Goal: Information Seeking & Learning: Learn about a topic

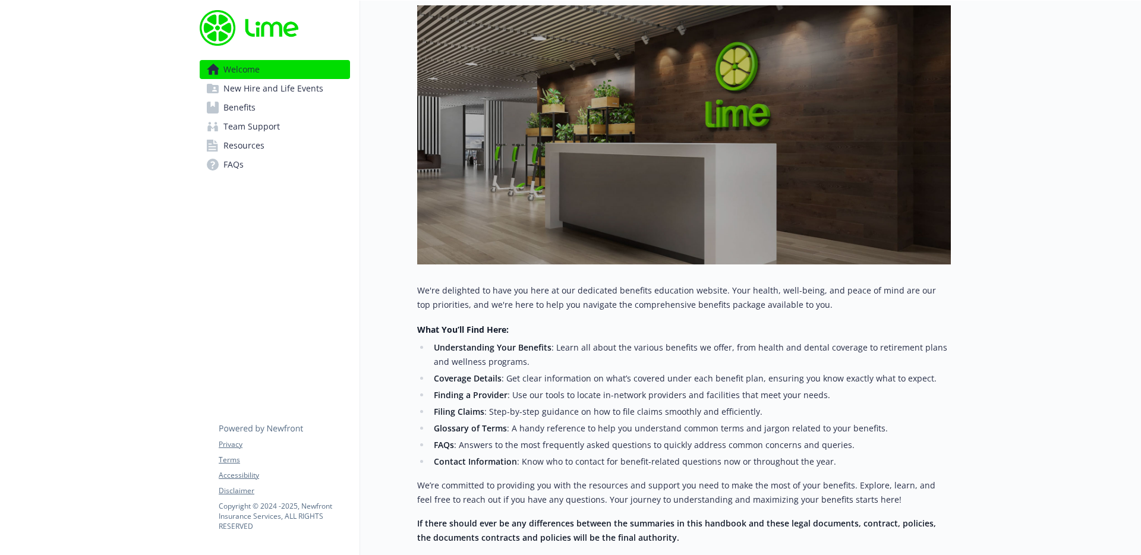
scroll to position [276, 0]
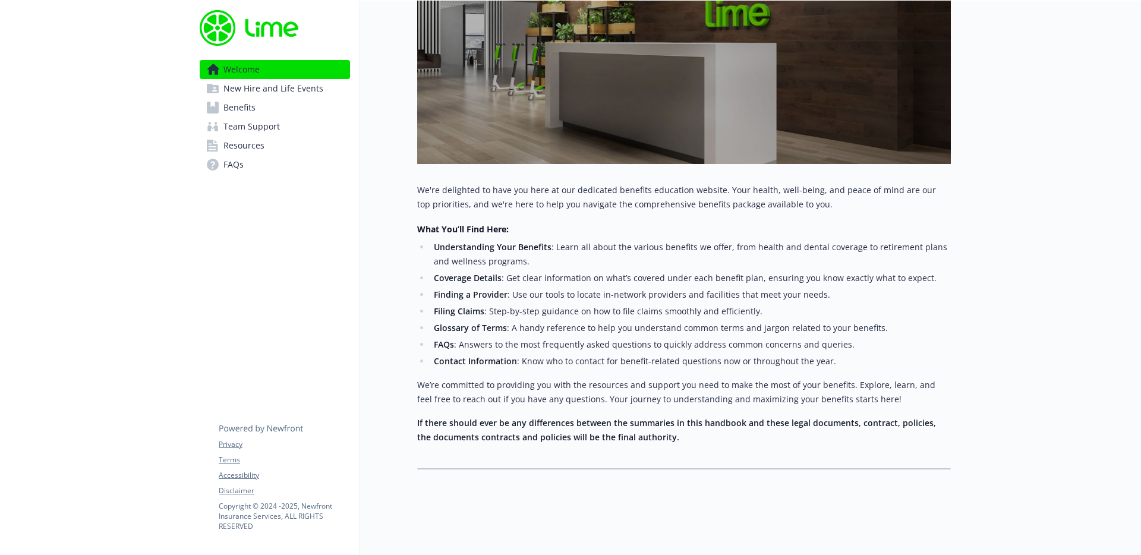
click at [285, 105] on link "Benefits" at bounding box center [275, 107] width 150 height 19
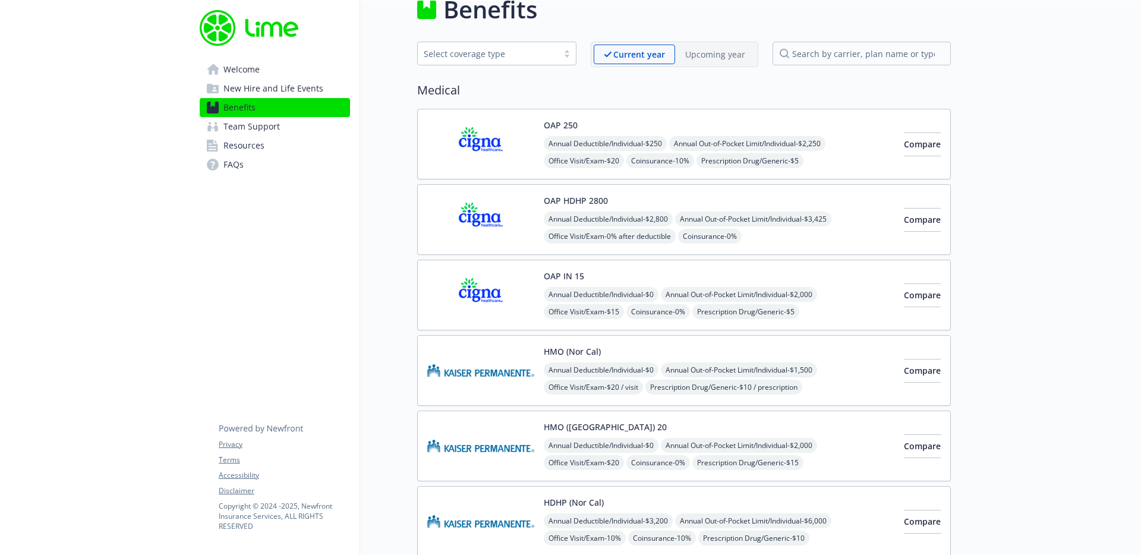
scroll to position [23, 0]
click at [904, 272] on div "Compare" at bounding box center [922, 295] width 37 height 51
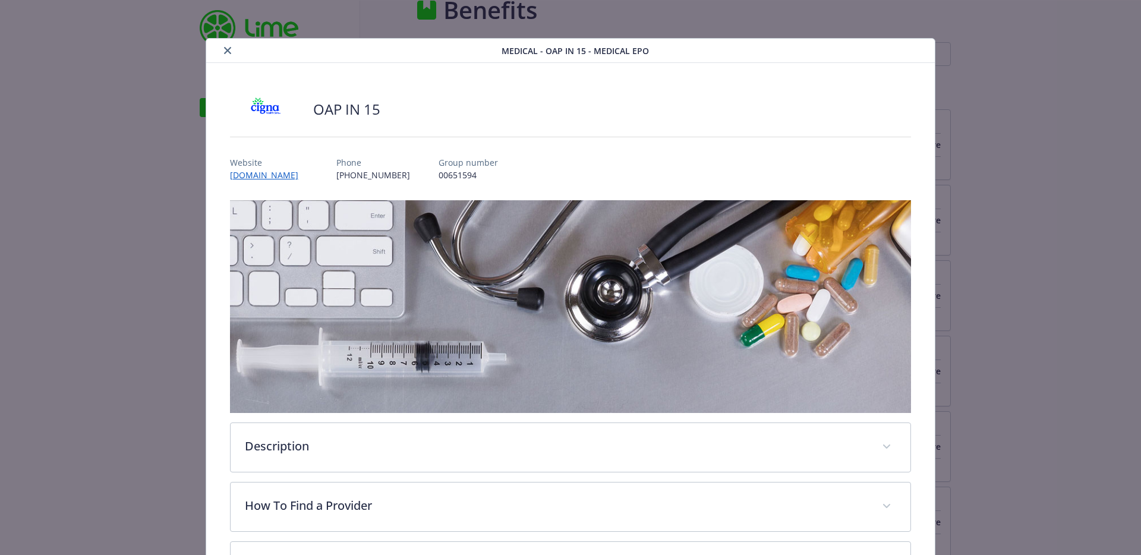
scroll to position [36, 0]
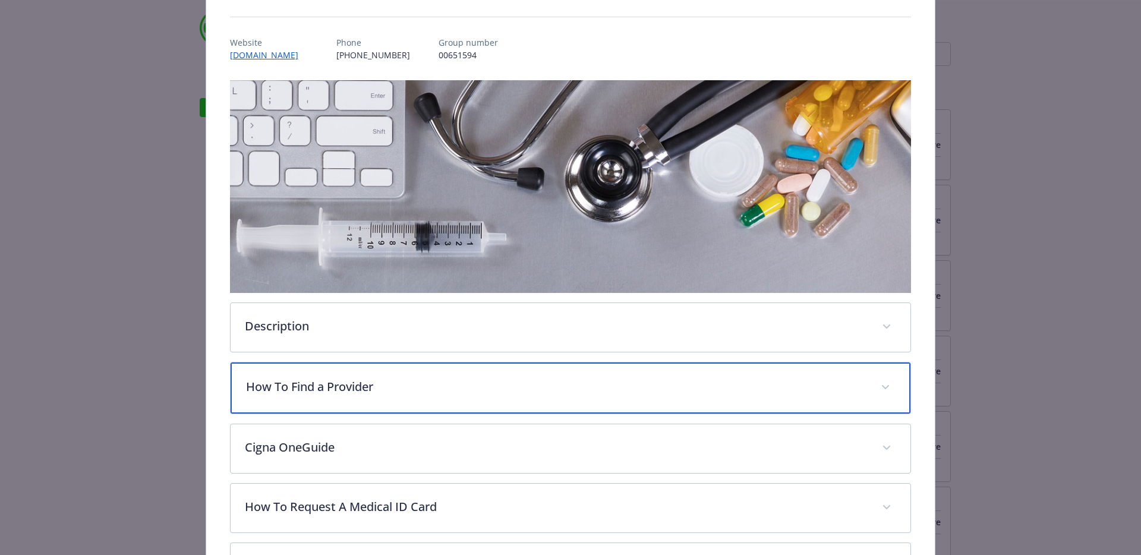
click at [449, 385] on p "How To Find a Provider" at bounding box center [556, 387] width 621 height 18
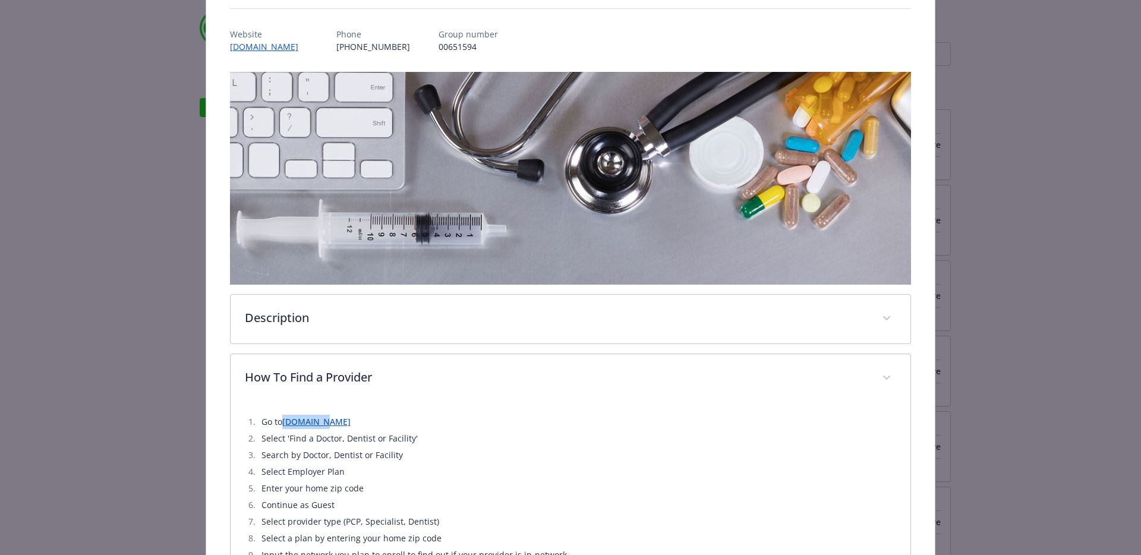
scroll to position [100, 0]
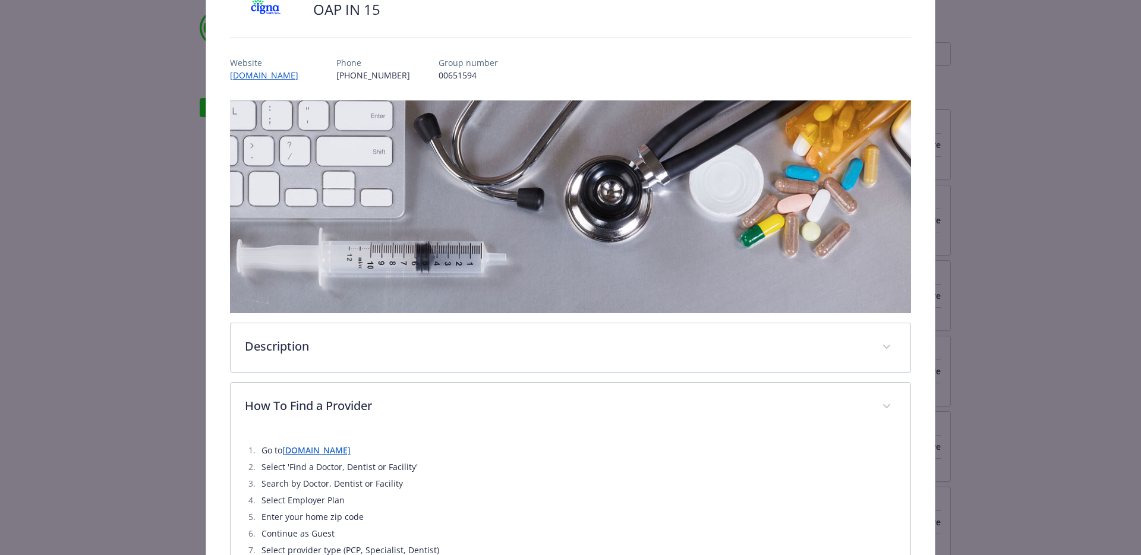
click at [457, 76] on p "00651594" at bounding box center [467, 75] width 59 height 12
copy p "00651594"
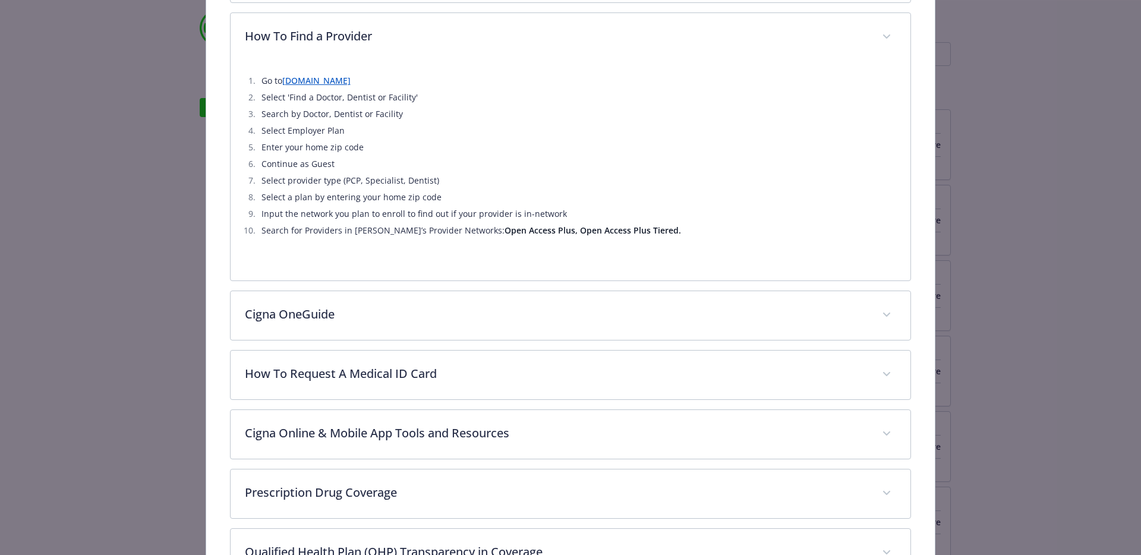
scroll to position [562, 0]
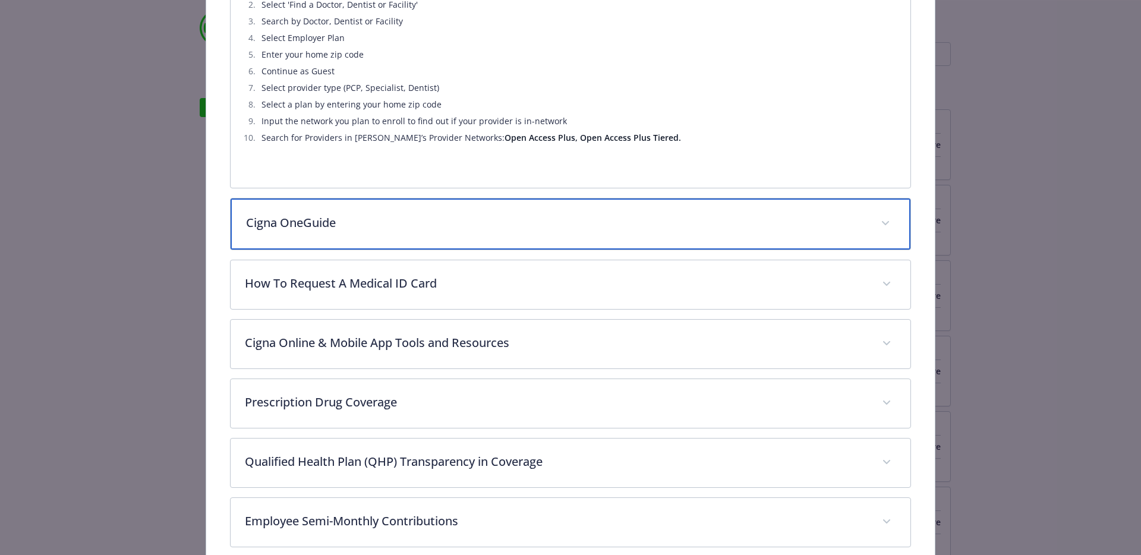
click at [449, 234] on div "Cigna OneGuide" at bounding box center [571, 223] width 680 height 51
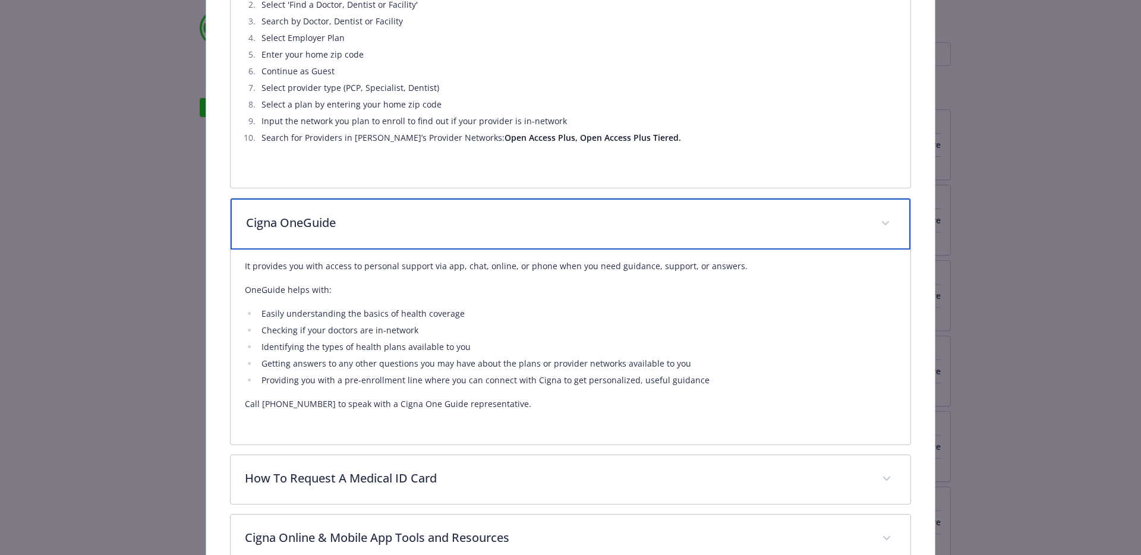
click at [449, 234] on div "Cigna OneGuide" at bounding box center [571, 223] width 680 height 51
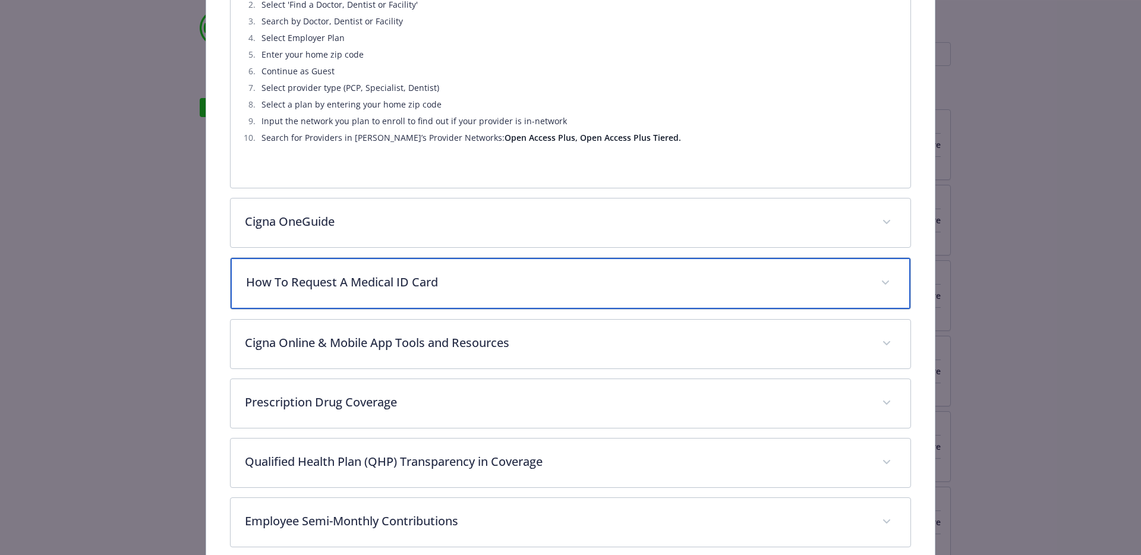
click at [447, 285] on p "How To Request A Medical ID Card" at bounding box center [556, 282] width 621 height 18
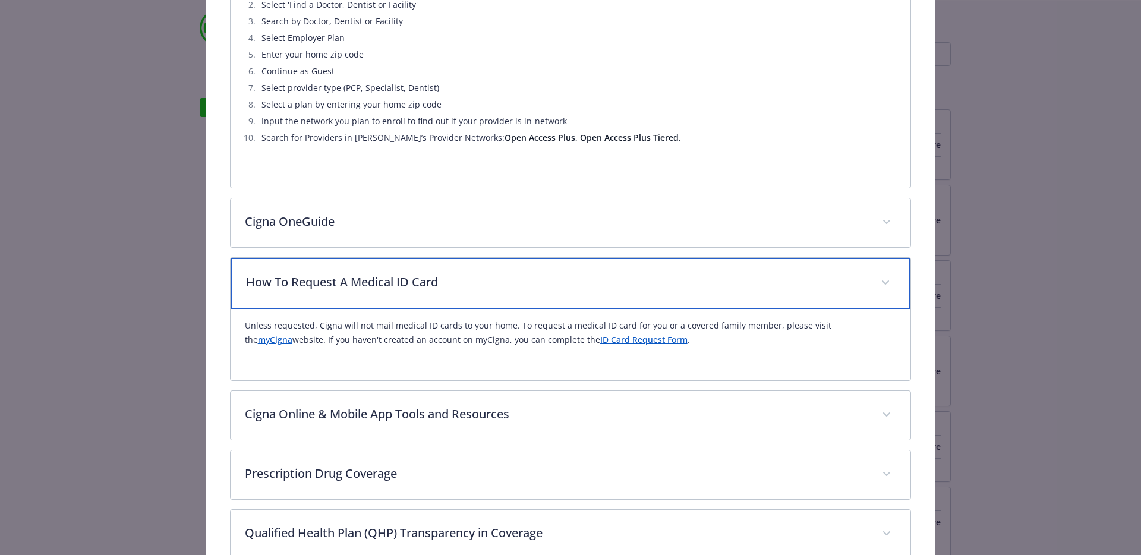
click at [447, 281] on p "How To Request A Medical ID Card" at bounding box center [556, 282] width 621 height 18
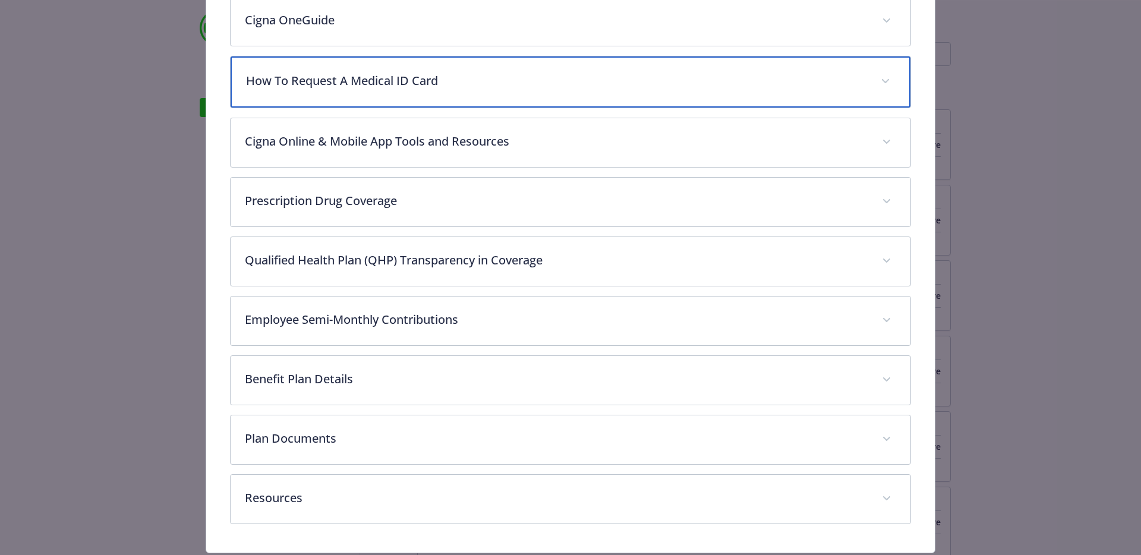
scroll to position [798, 0]
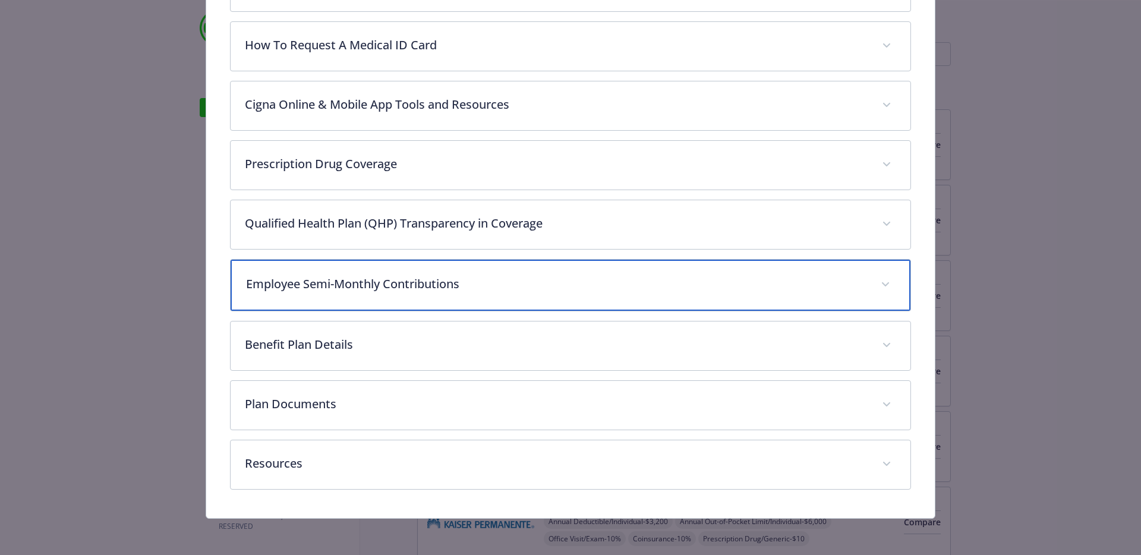
click at [447, 280] on p "Employee Semi-Monthly Contributions" at bounding box center [556, 284] width 621 height 18
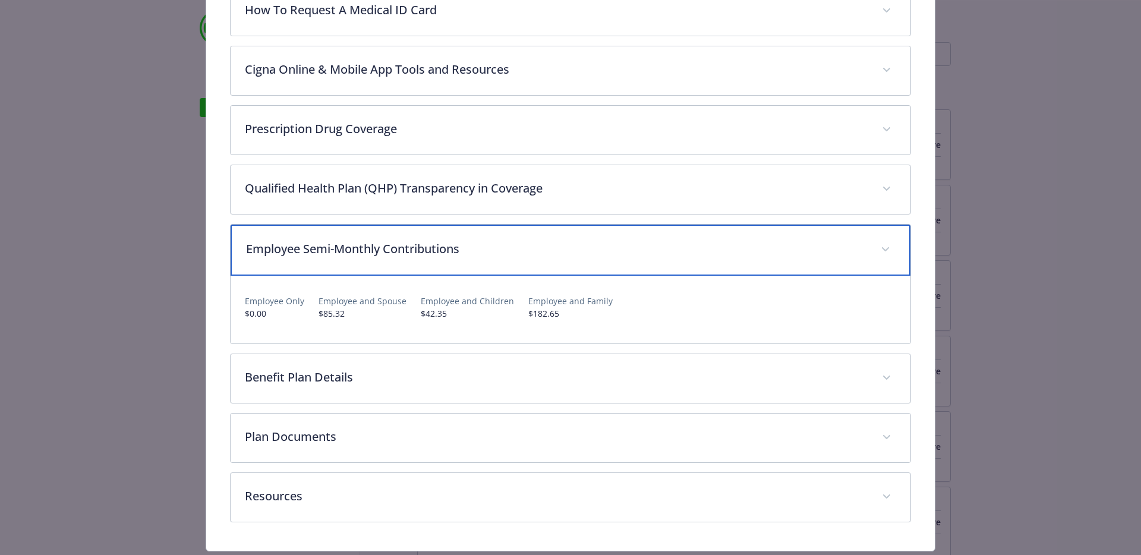
scroll to position [862, 0]
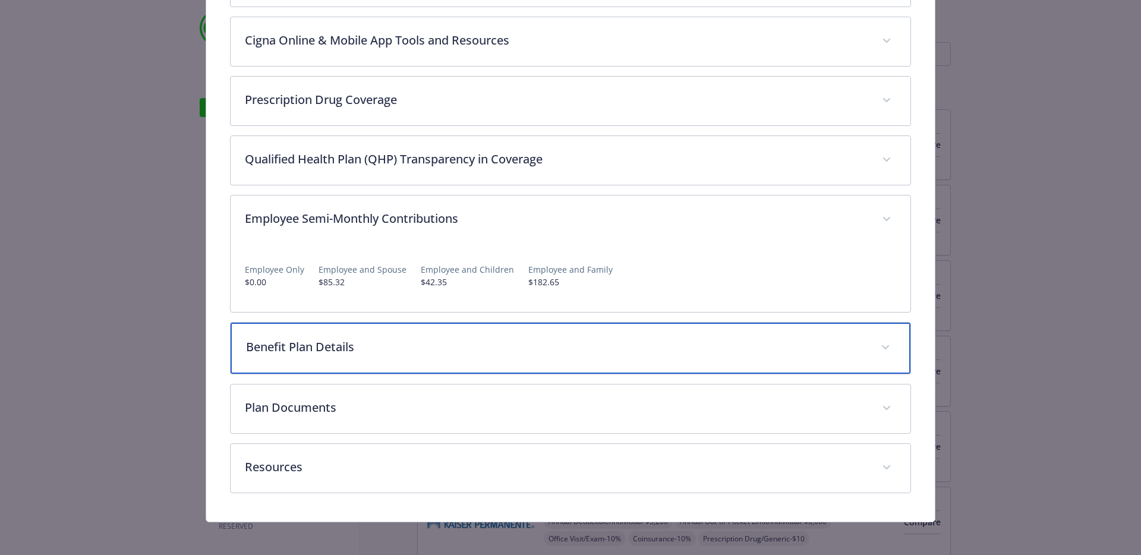
click at [417, 335] on div "Benefit Plan Details" at bounding box center [571, 348] width 680 height 51
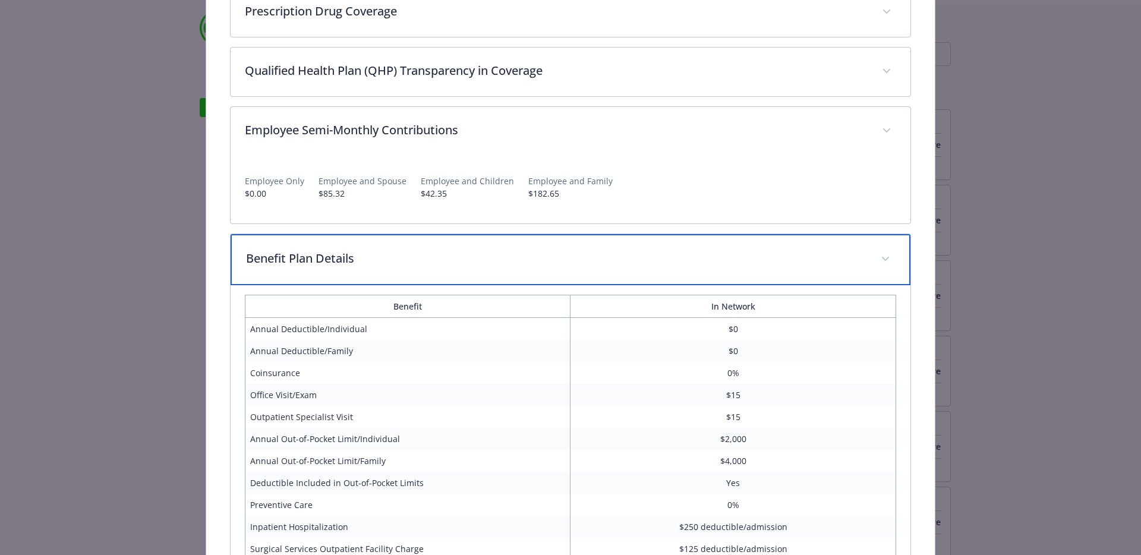
scroll to position [1055, 0]
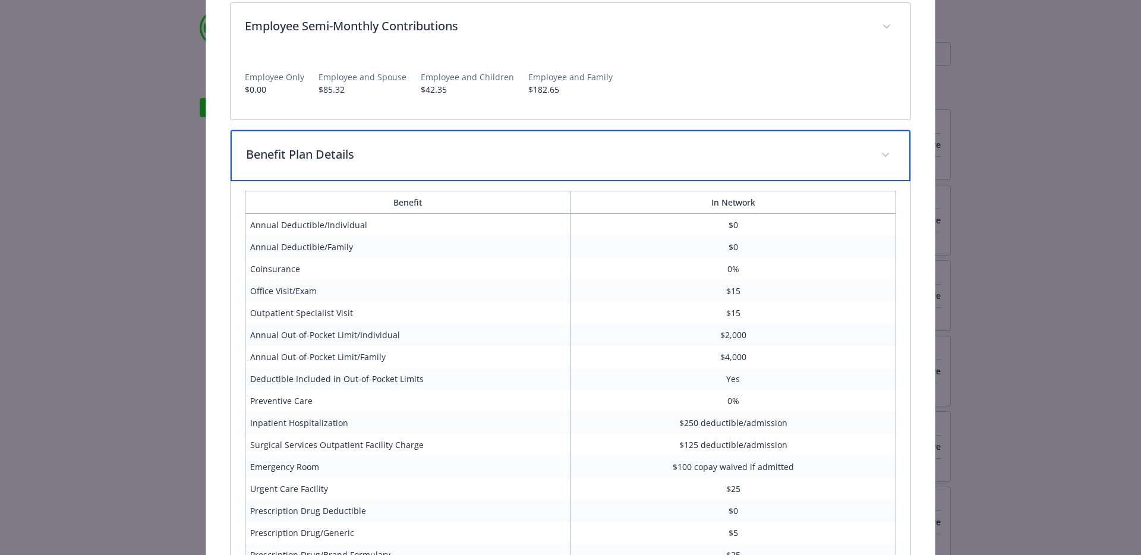
click at [371, 169] on div "Benefit Plan Details" at bounding box center [571, 155] width 680 height 51
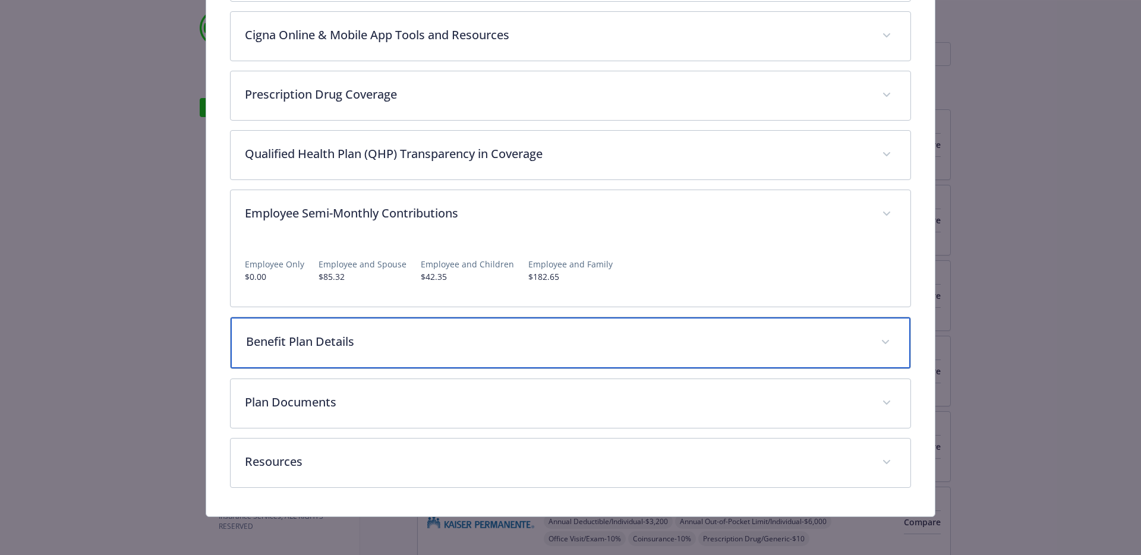
scroll to position [866, 0]
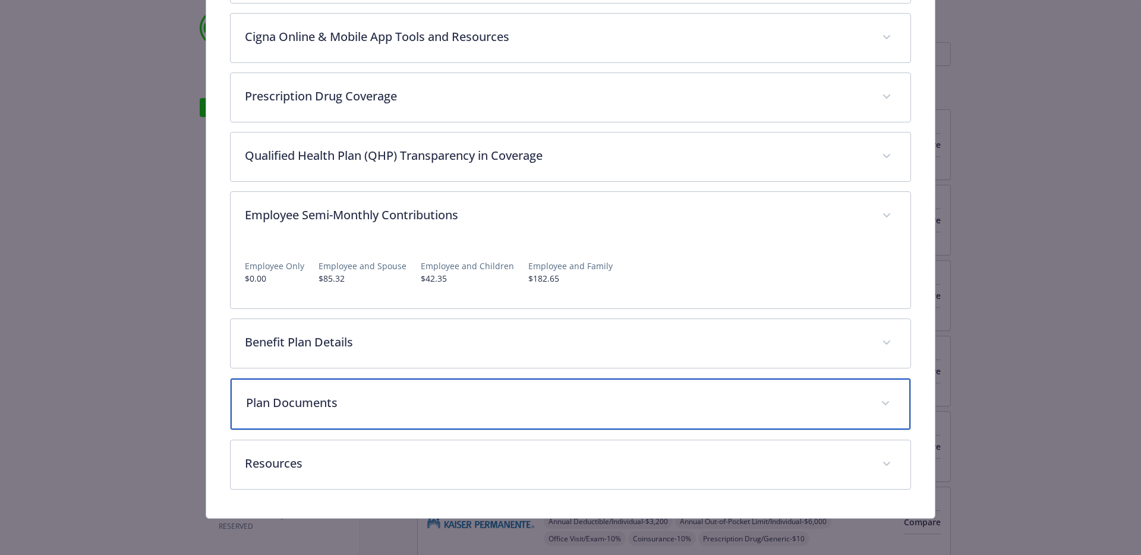
click at [371, 416] on div "Plan Documents" at bounding box center [571, 403] width 680 height 51
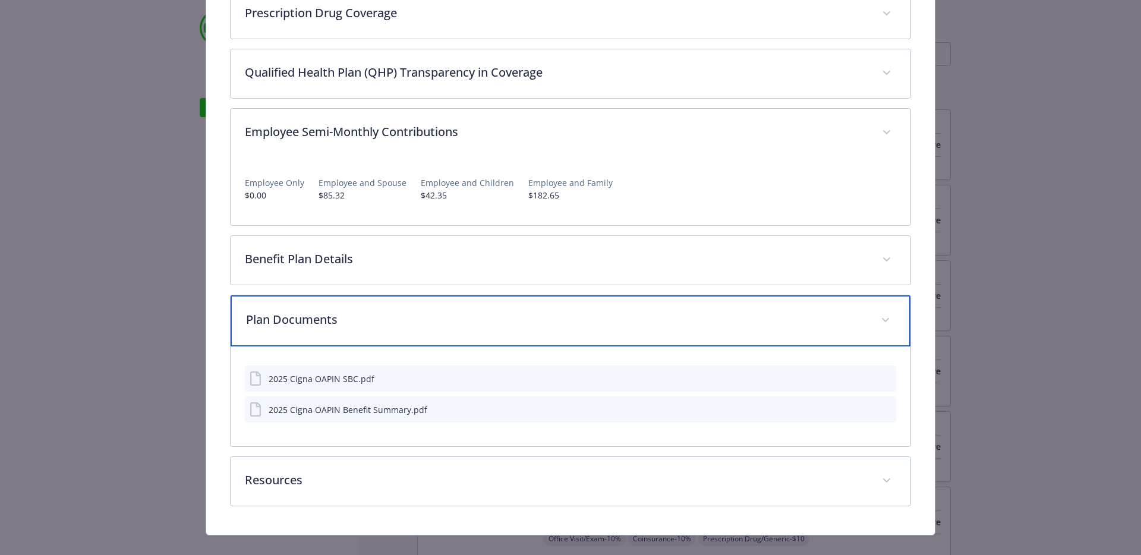
scroll to position [965, 0]
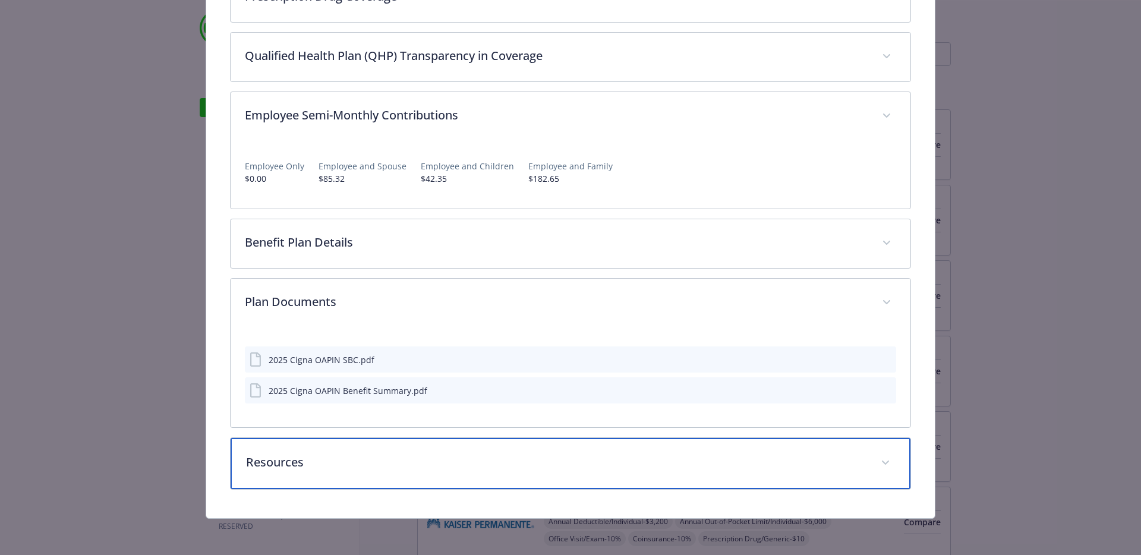
click at [317, 472] on div "Resources" at bounding box center [571, 463] width 680 height 51
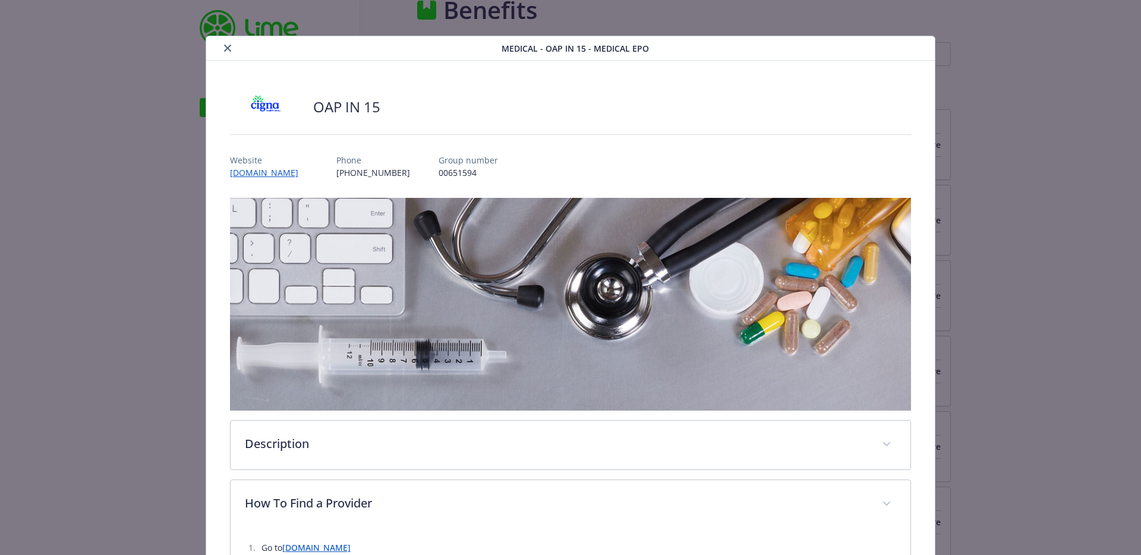
scroll to position [0, 0]
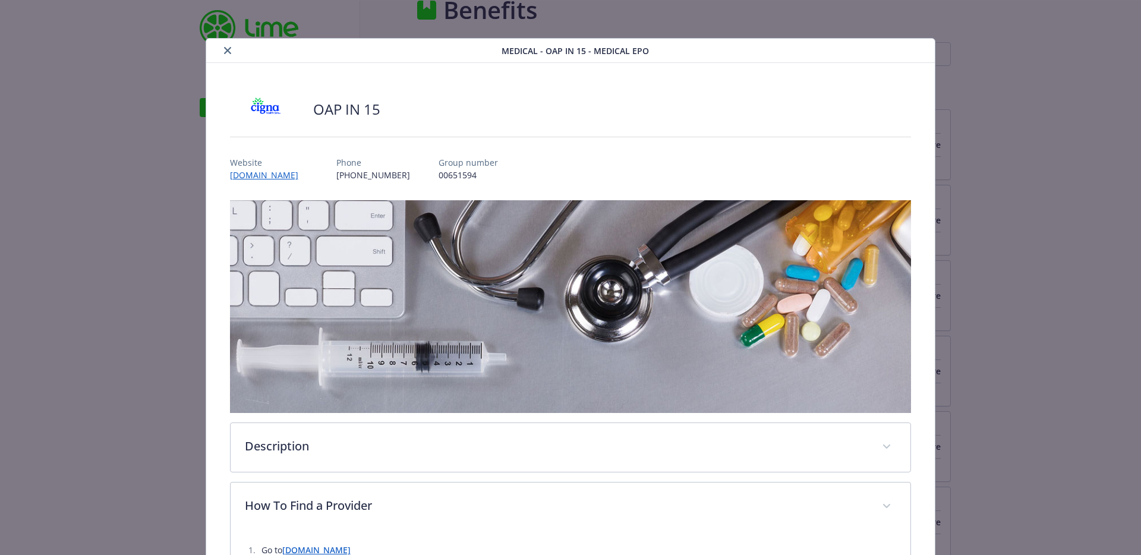
click at [225, 52] on icon "close" at bounding box center [227, 50] width 7 height 7
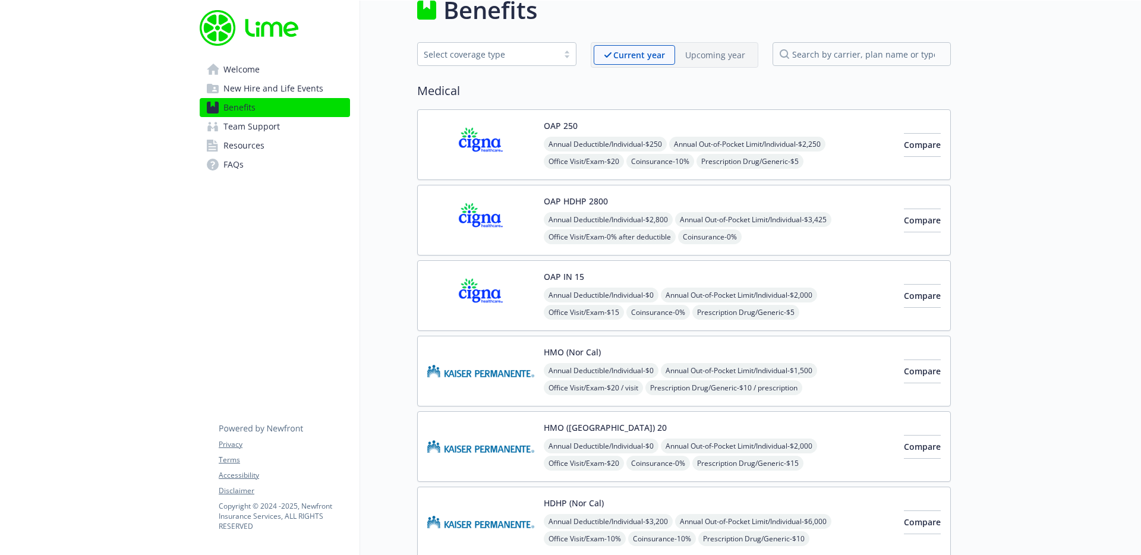
click at [836, 267] on div "OAP IN 15 Annual Deductible/Individual - $0 Annual Out-of-Pocket Limit/Individu…" at bounding box center [684, 295] width 534 height 71
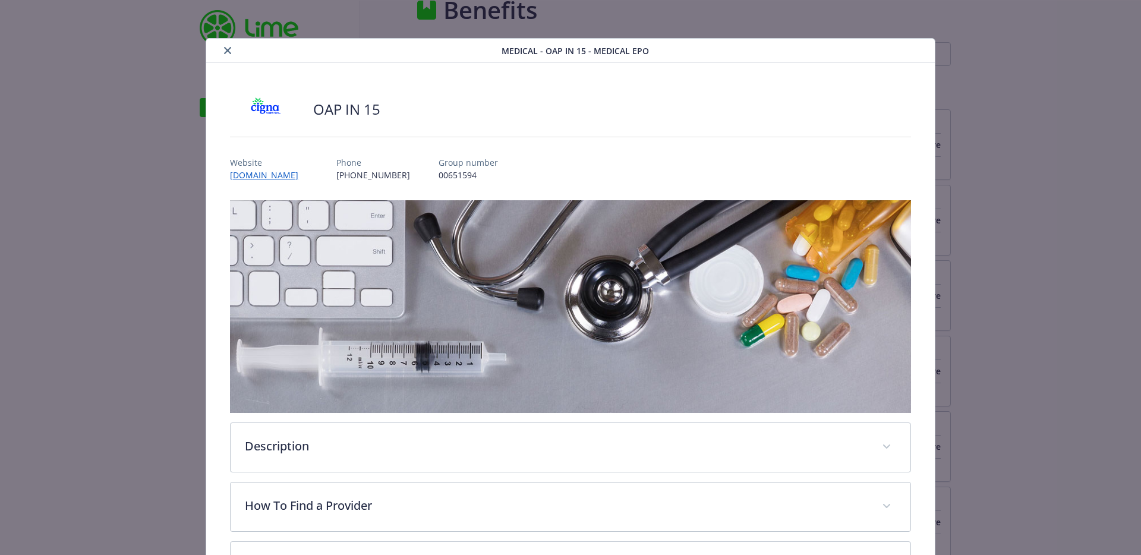
scroll to position [36, 0]
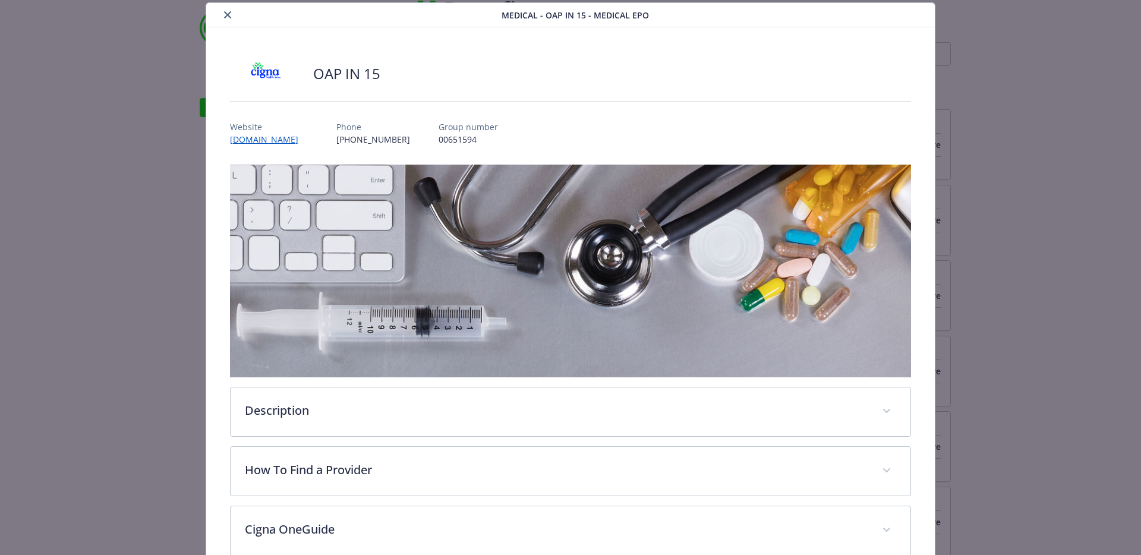
click at [232, 12] on button "close" at bounding box center [227, 15] width 14 height 14
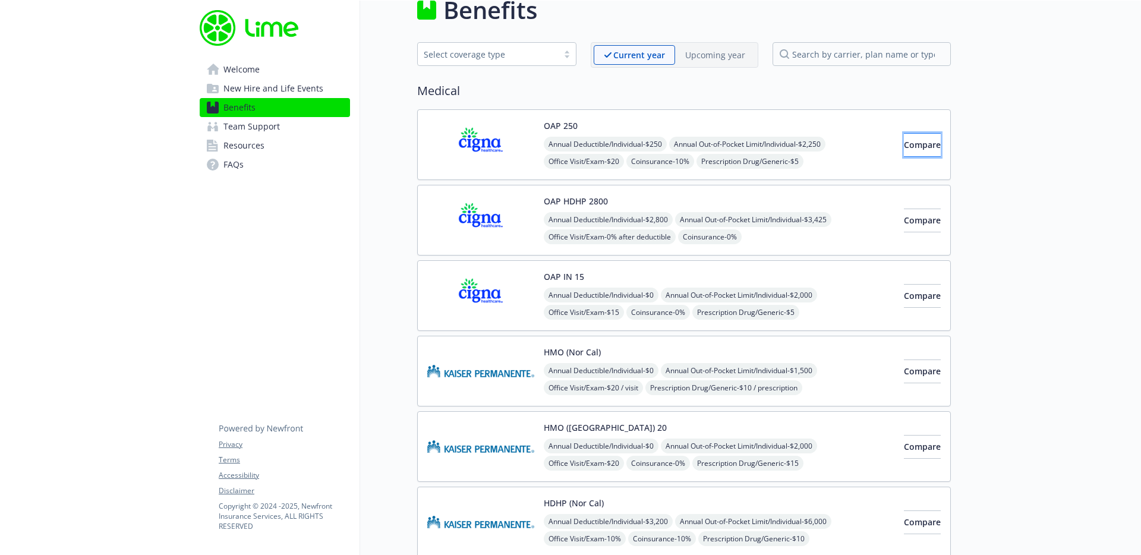
click at [914, 140] on span "Compare" at bounding box center [922, 144] width 37 height 11
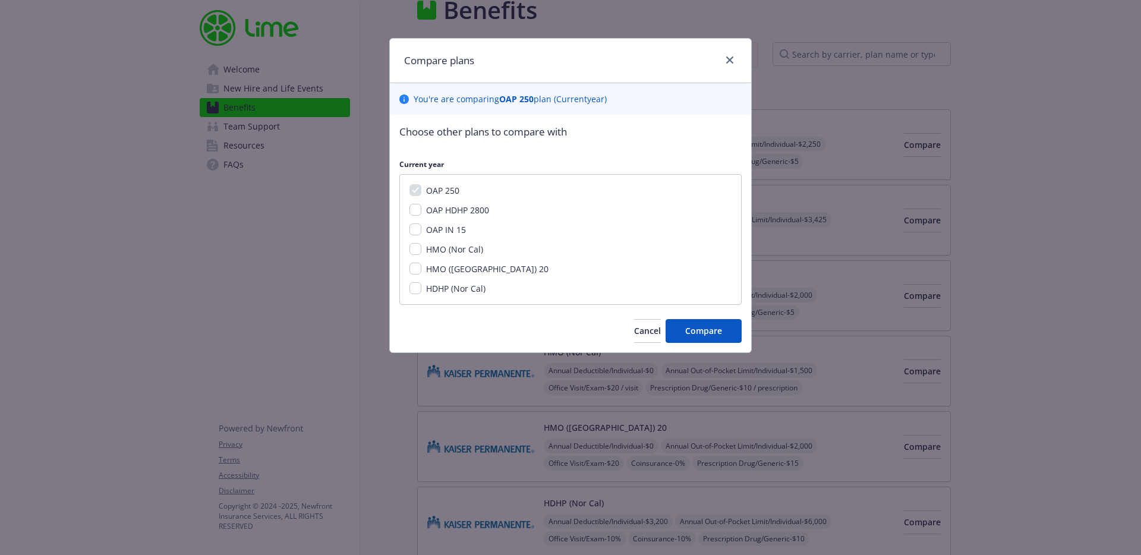
click at [457, 232] on span "OAP IN 15" at bounding box center [446, 229] width 40 height 11
click at [421, 232] on input "OAP IN 15" at bounding box center [415, 229] width 12 height 12
checkbox input "true"
click at [696, 332] on span "Compare" at bounding box center [703, 330] width 37 height 11
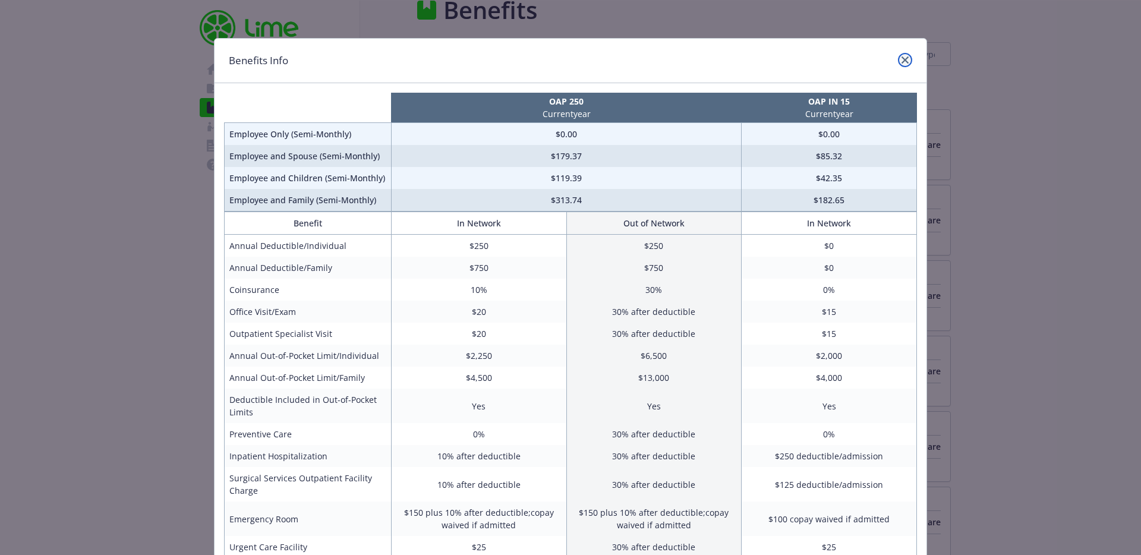
click at [901, 60] on icon "close" at bounding box center [904, 59] width 7 height 7
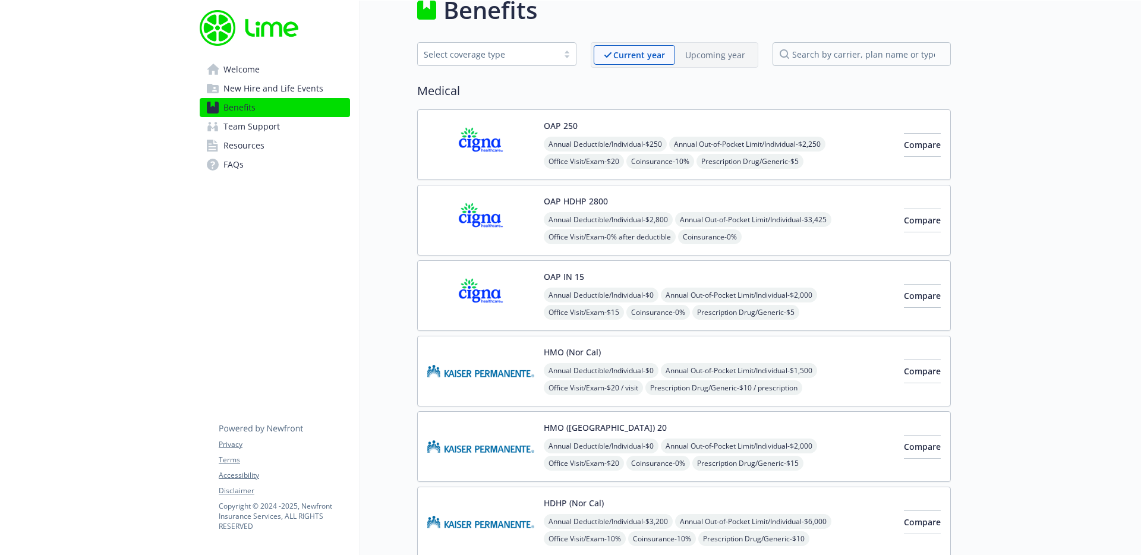
click at [739, 56] on p "Upcoming year" at bounding box center [715, 55] width 60 height 12
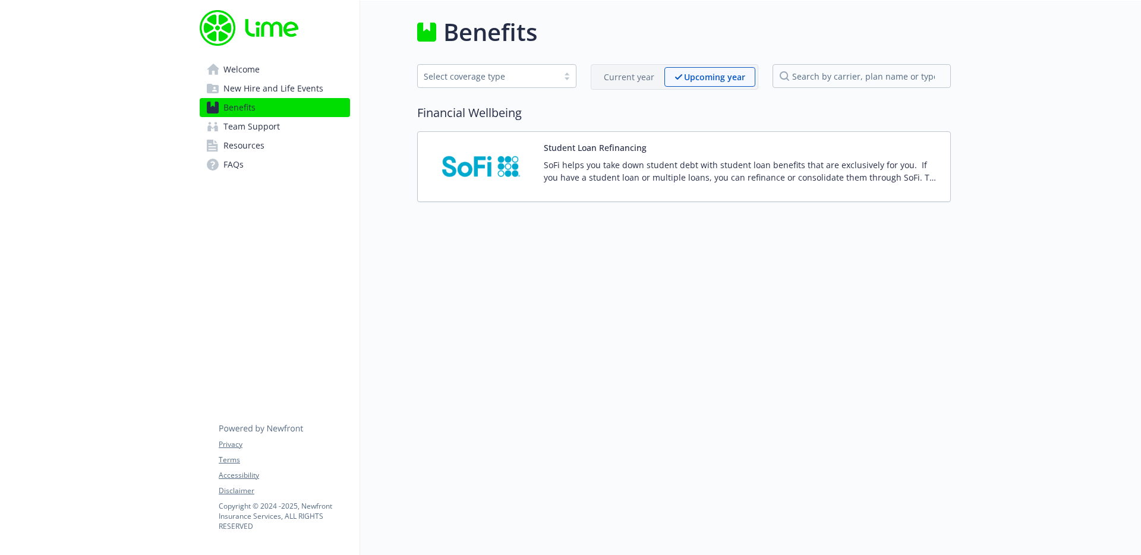
click at [655, 72] on div "Current year" at bounding box center [629, 77] width 71 height 20
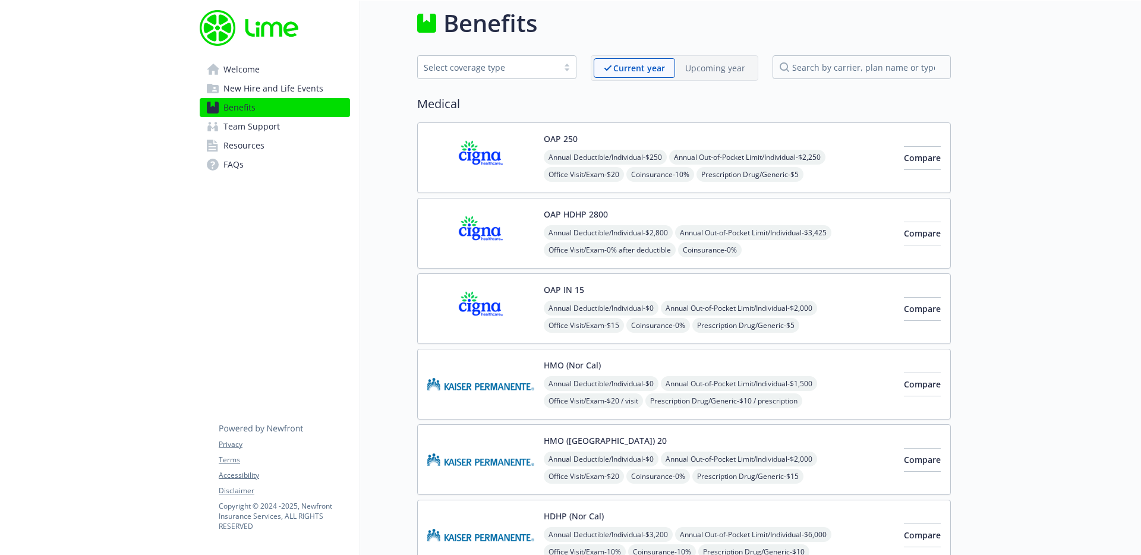
click at [509, 73] on div "Select coverage type" at bounding box center [488, 67] width 128 height 12
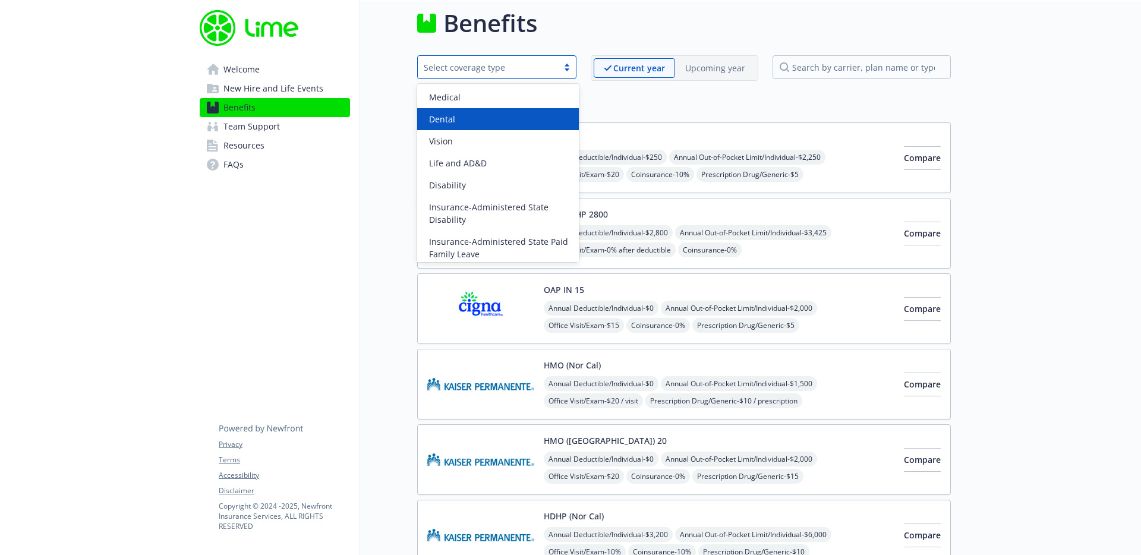
click at [513, 120] on div "Dental" at bounding box center [497, 119] width 147 height 12
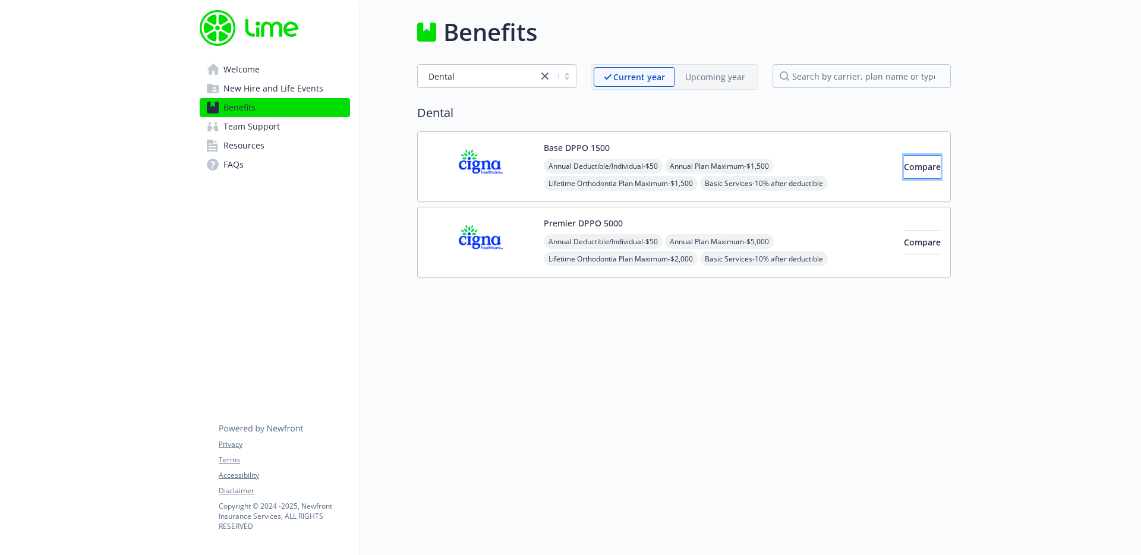
click at [904, 168] on button "Compare" at bounding box center [922, 167] width 37 height 24
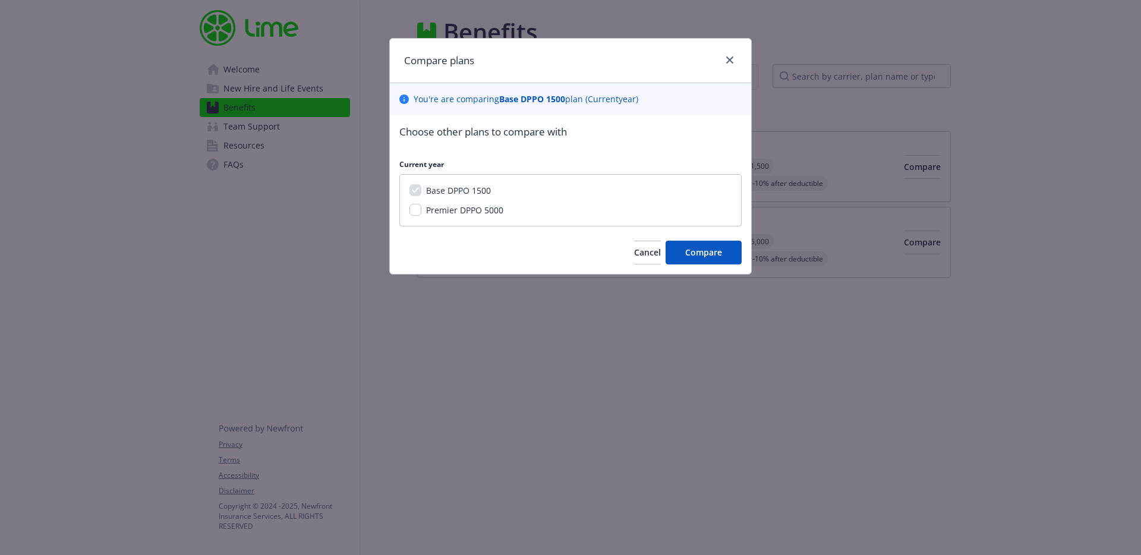
click at [399, 204] on div "Choose other plans to compare with Current year Base DPPO 1500 Premier DPPO 500…" at bounding box center [570, 194] width 361 height 159
click at [426, 212] on span "Premier DPPO 5000" at bounding box center [464, 209] width 77 height 11
click at [421, 212] on input "Premier DPPO 5000" at bounding box center [415, 210] width 12 height 12
checkbox input "true"
click at [690, 258] on button "Compare" at bounding box center [703, 253] width 76 height 24
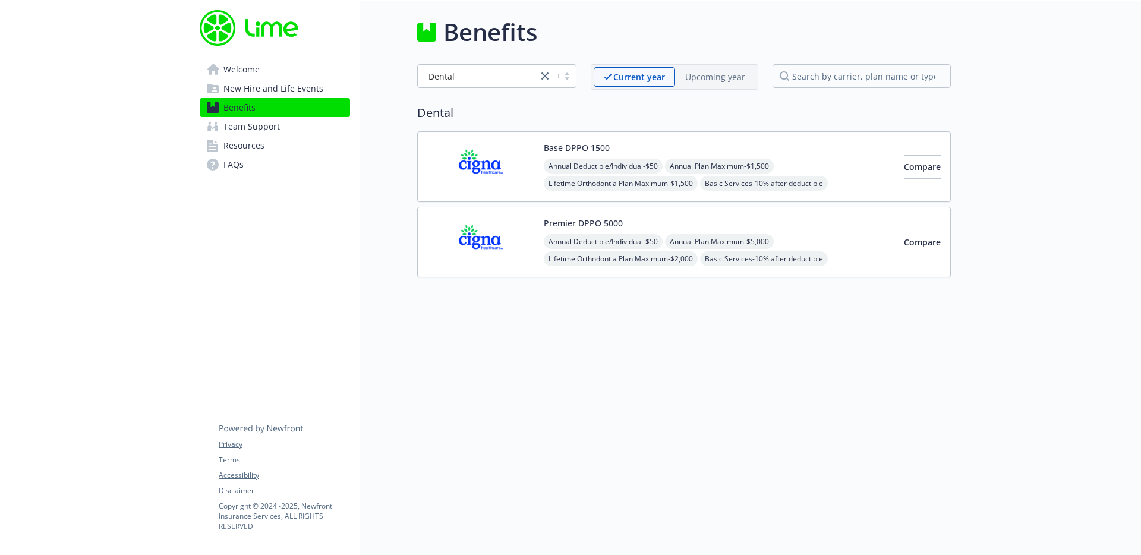
click at [491, 70] on div "Dental" at bounding box center [478, 76] width 108 height 12
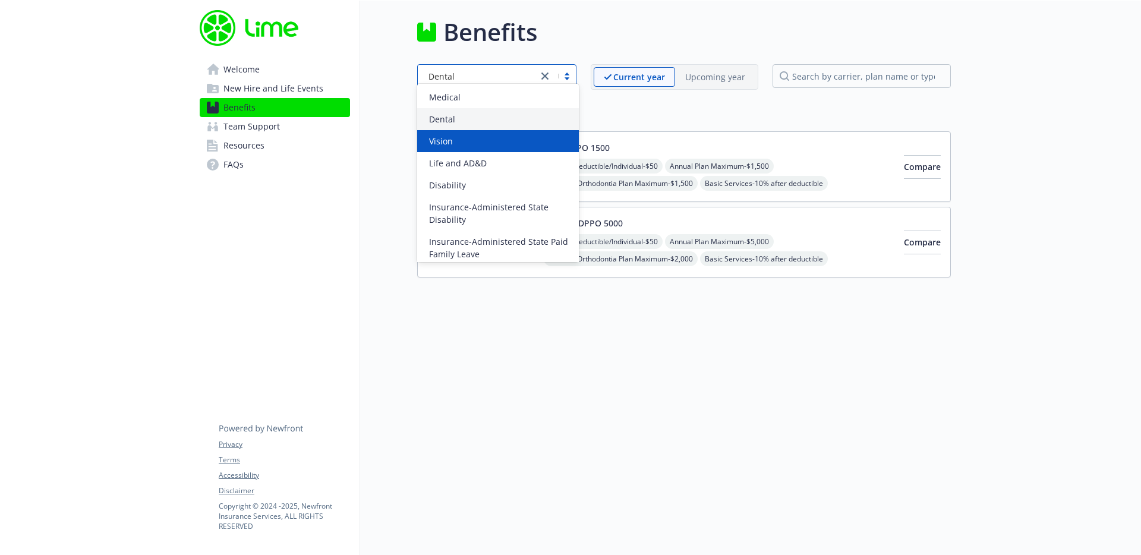
click at [501, 135] on div "Vision" at bounding box center [497, 141] width 147 height 12
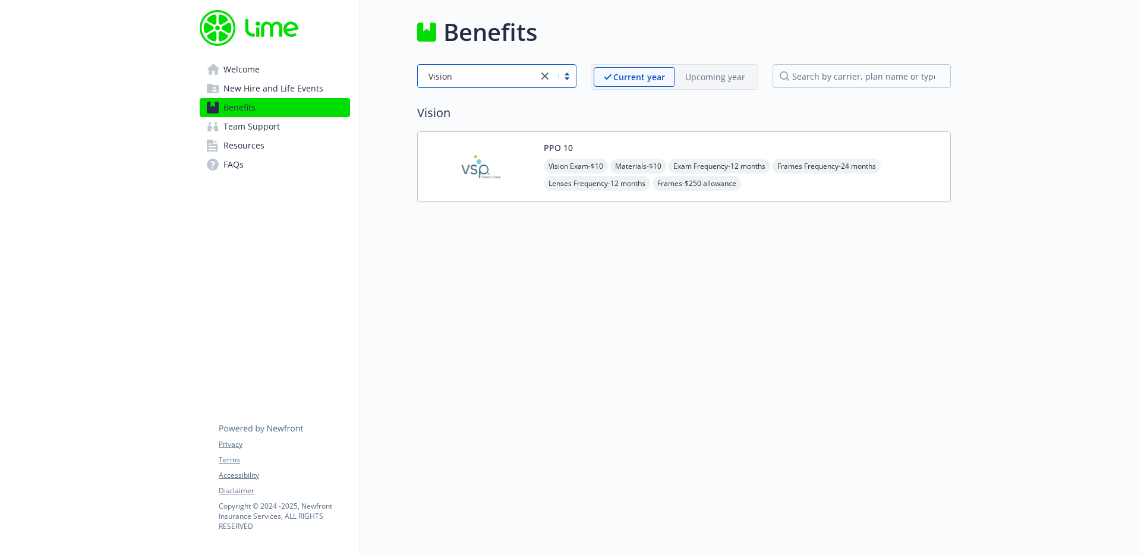
click at [521, 147] on img at bounding box center [480, 166] width 107 height 51
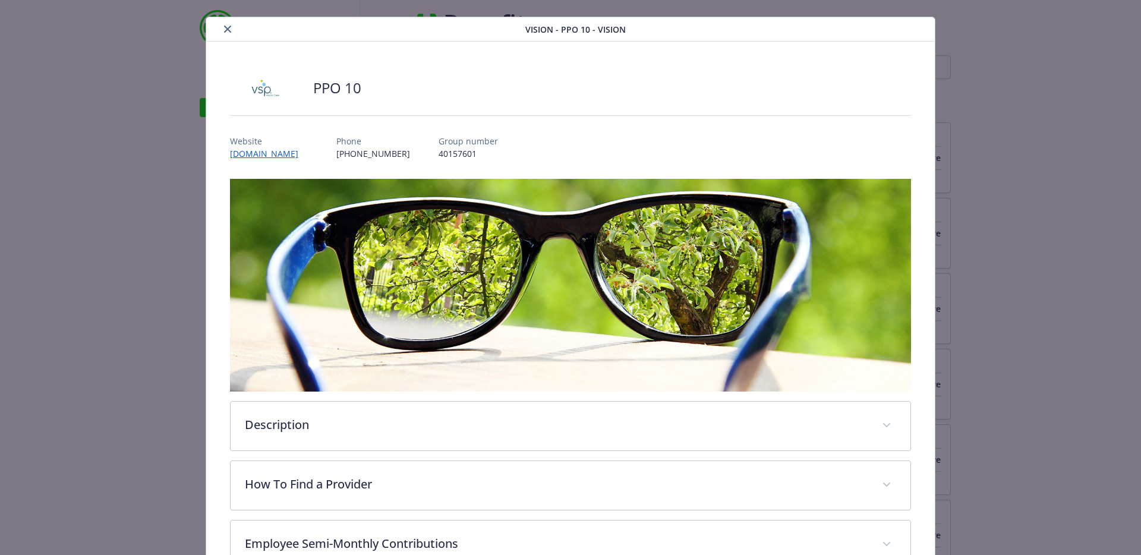
scroll to position [161, 0]
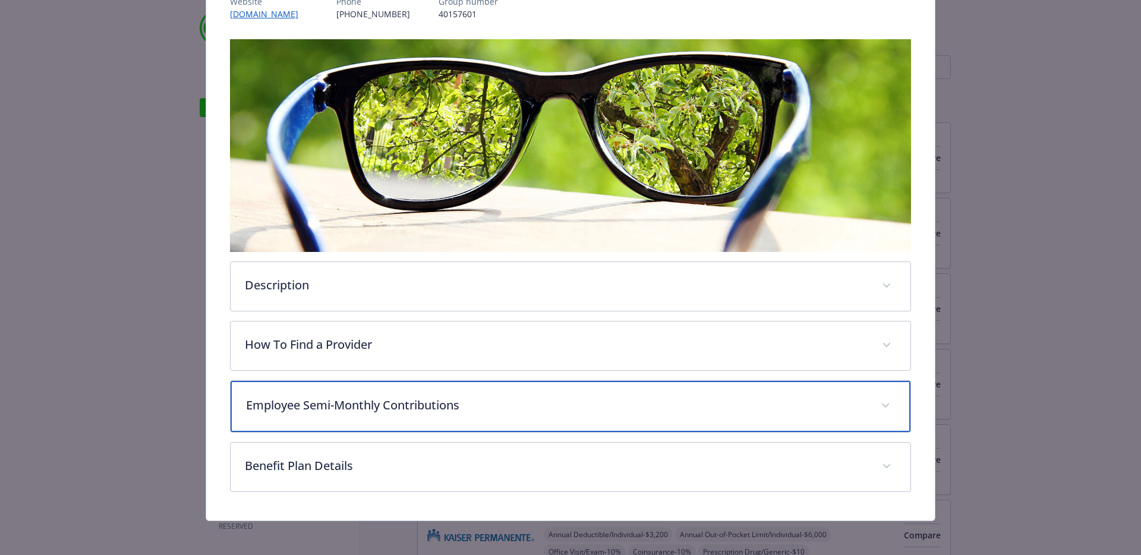
click at [381, 399] on p "Employee Semi-Monthly Contributions" at bounding box center [556, 405] width 621 height 18
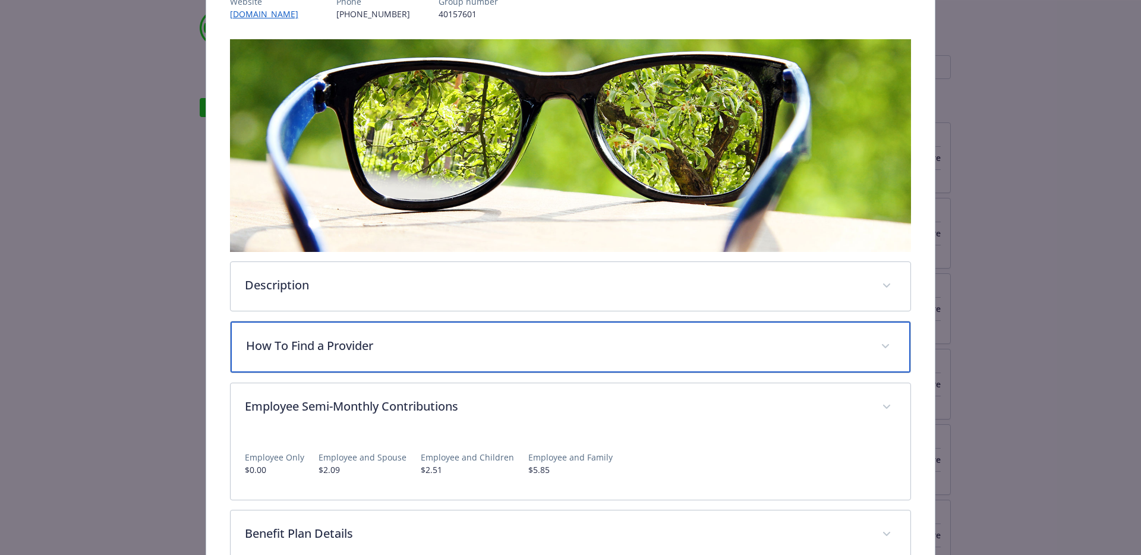
click at [377, 359] on div "How To Find a Provider" at bounding box center [571, 346] width 680 height 51
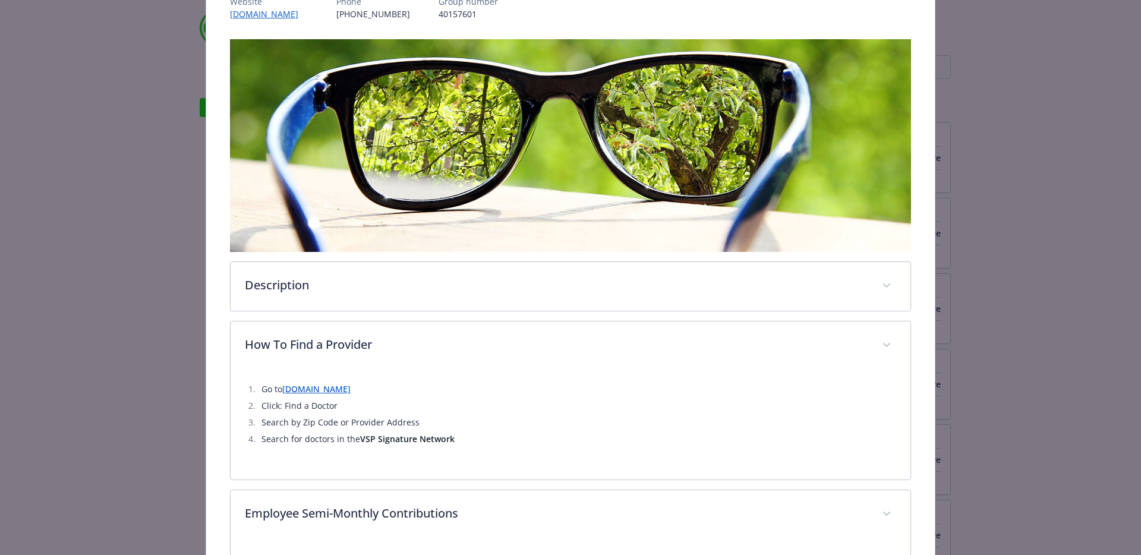
click at [378, 313] on div "Description You have the option to choose any vision provider. However, you wil…" at bounding box center [570, 352] width 681 height 627
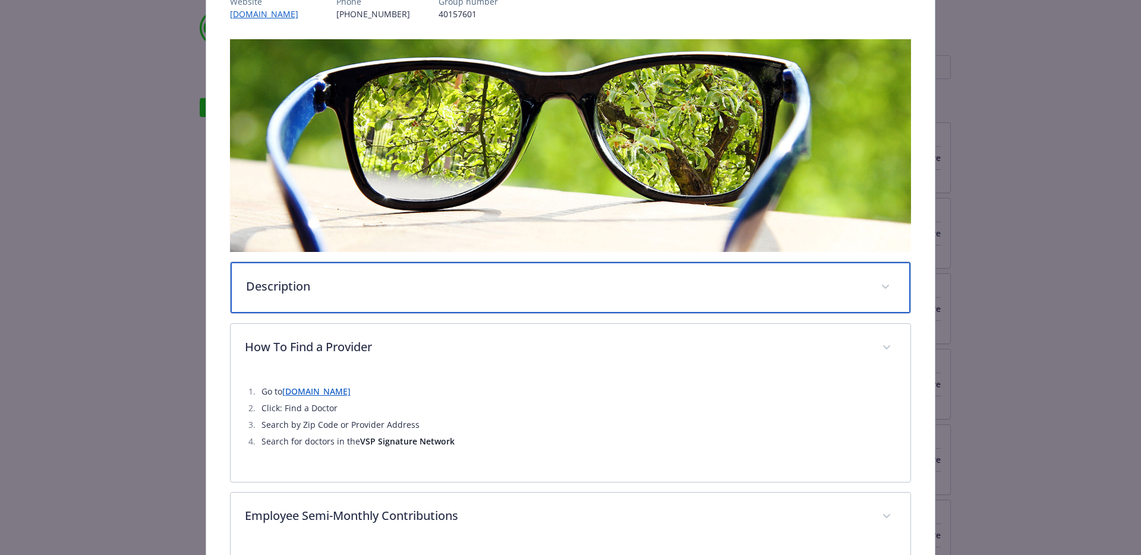
click at [381, 297] on div "Description" at bounding box center [571, 287] width 680 height 51
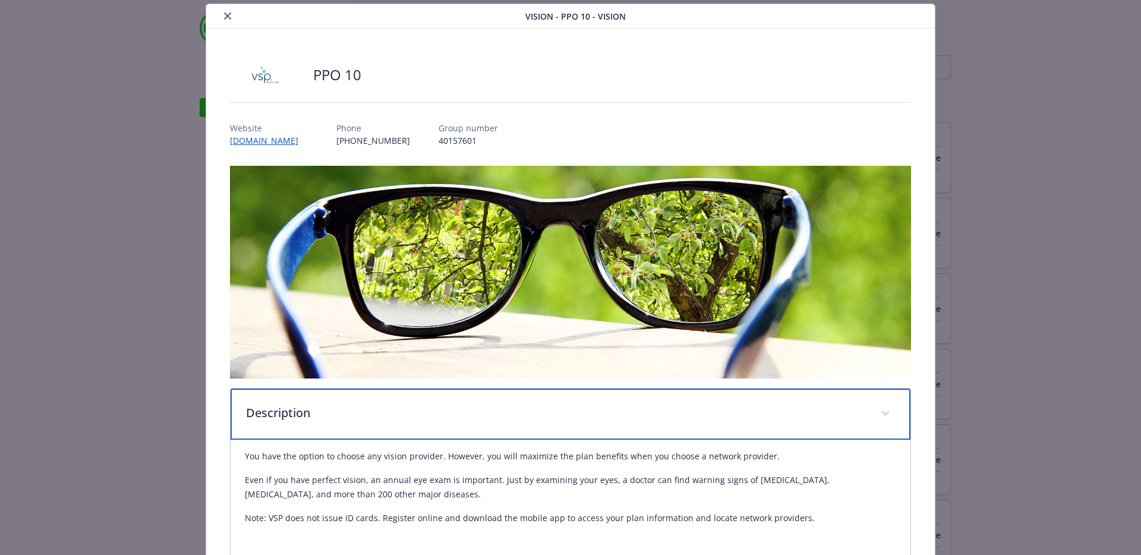
scroll to position [0, 0]
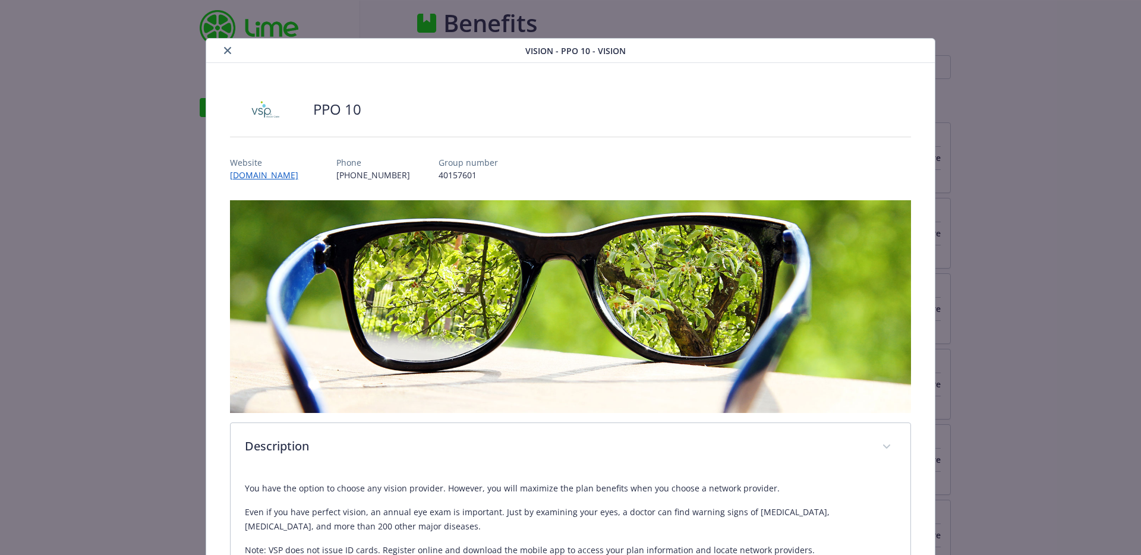
click at [224, 49] on icon "close" at bounding box center [227, 50] width 7 height 7
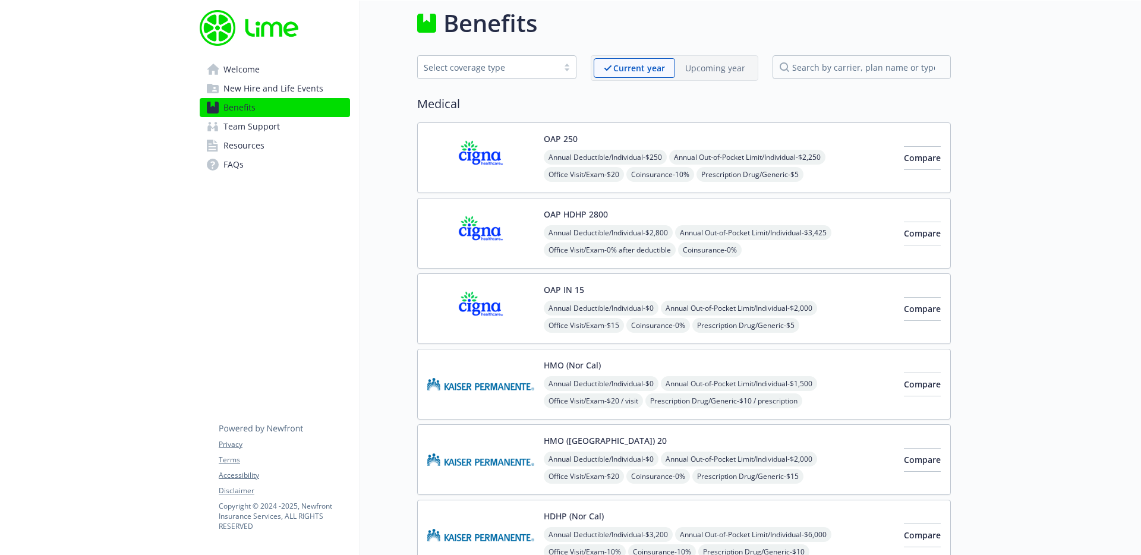
click at [502, 69] on div "Select coverage type" at bounding box center [488, 67] width 128 height 12
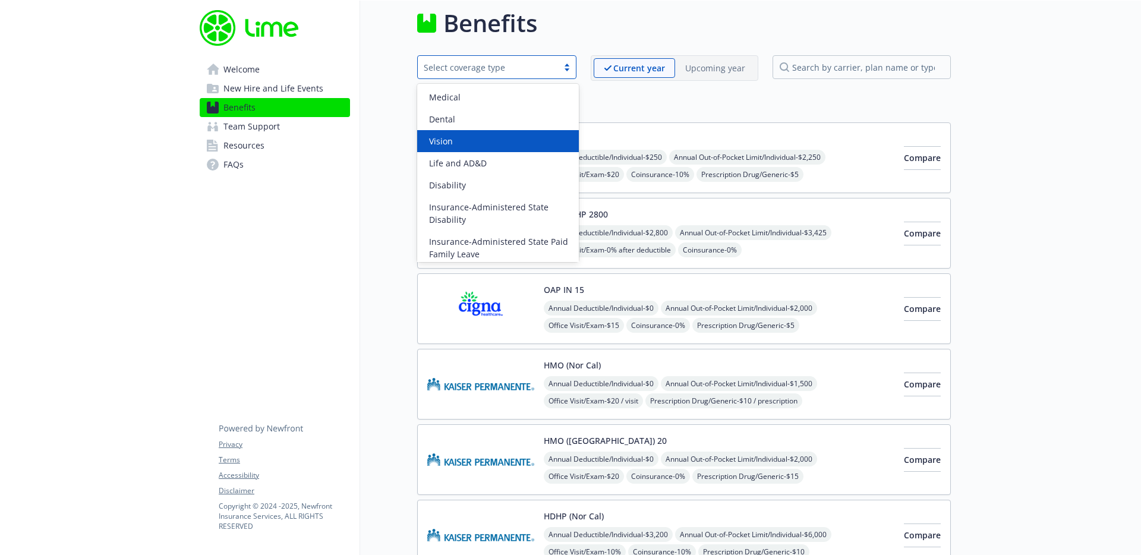
click at [496, 139] on div "Vision" at bounding box center [497, 141] width 147 height 12
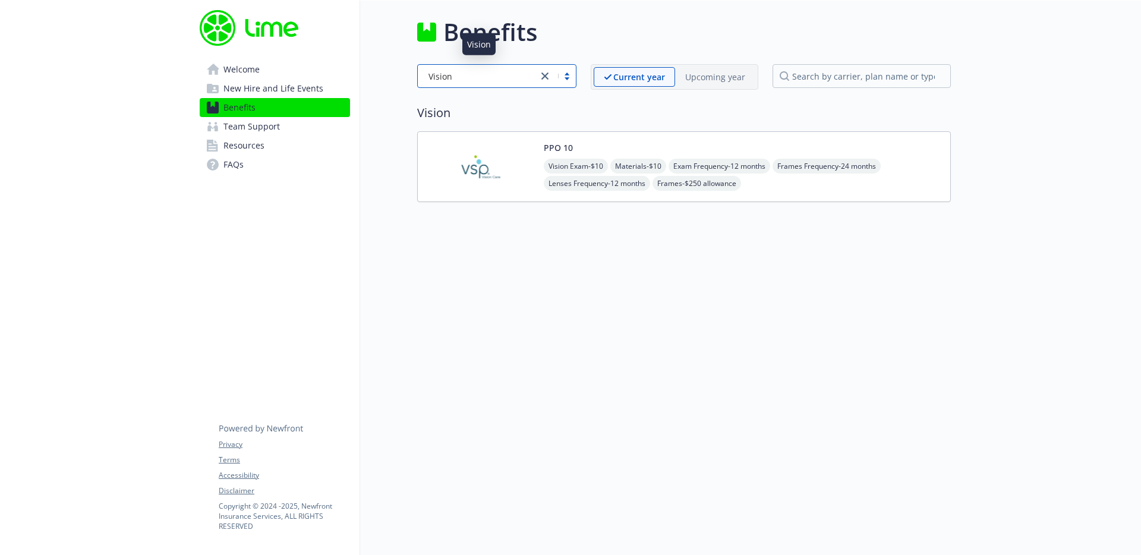
click at [513, 72] on div "Vision" at bounding box center [478, 76] width 108 height 12
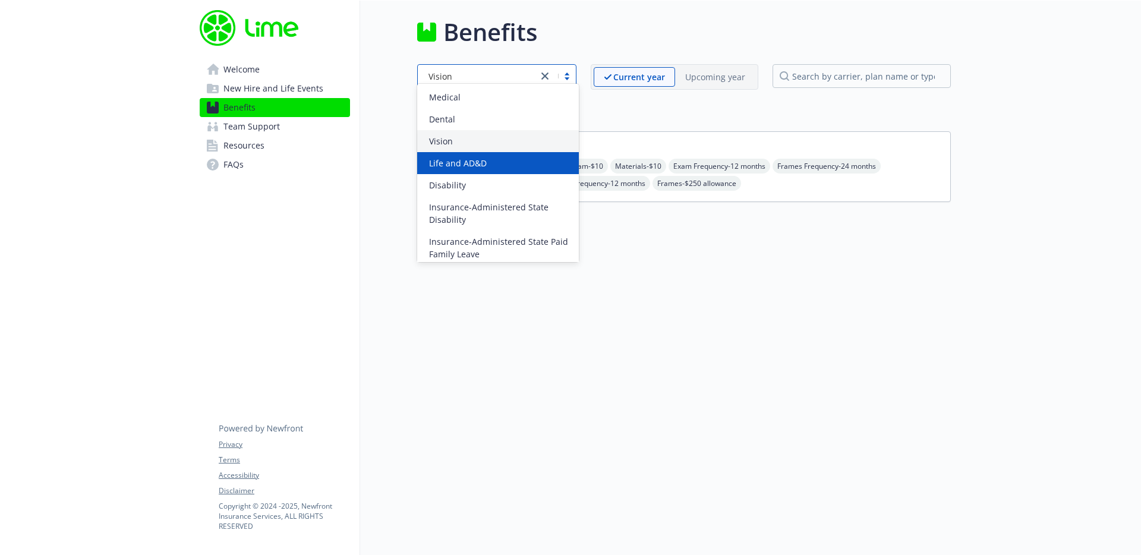
click at [500, 168] on div "Life and AD&D" at bounding box center [497, 163] width 147 height 12
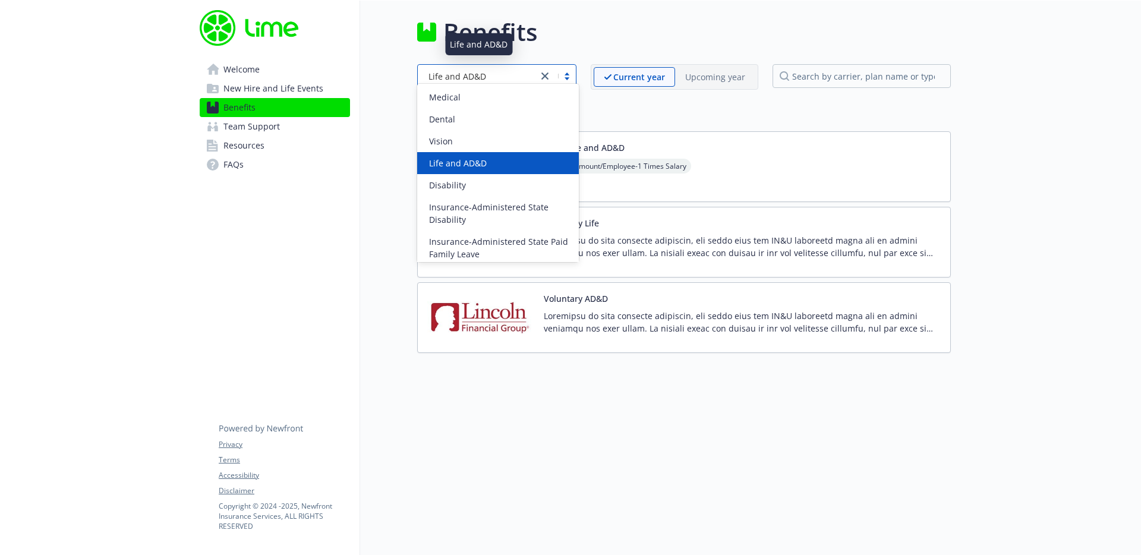
click at [496, 70] on div "Life and AD&D" at bounding box center [478, 76] width 108 height 12
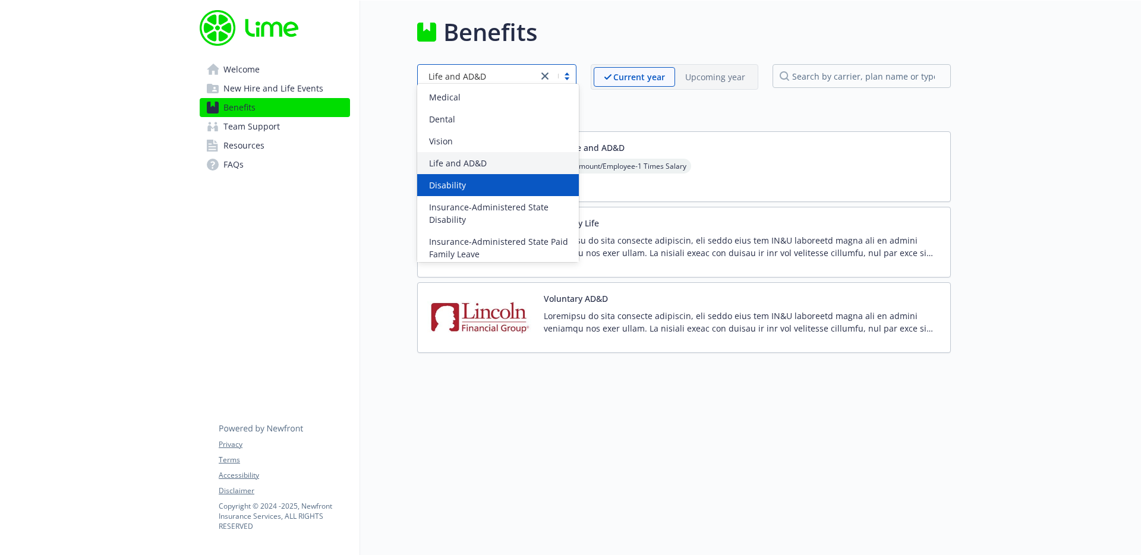
click at [493, 192] on div "Disability" at bounding box center [498, 185] width 162 height 22
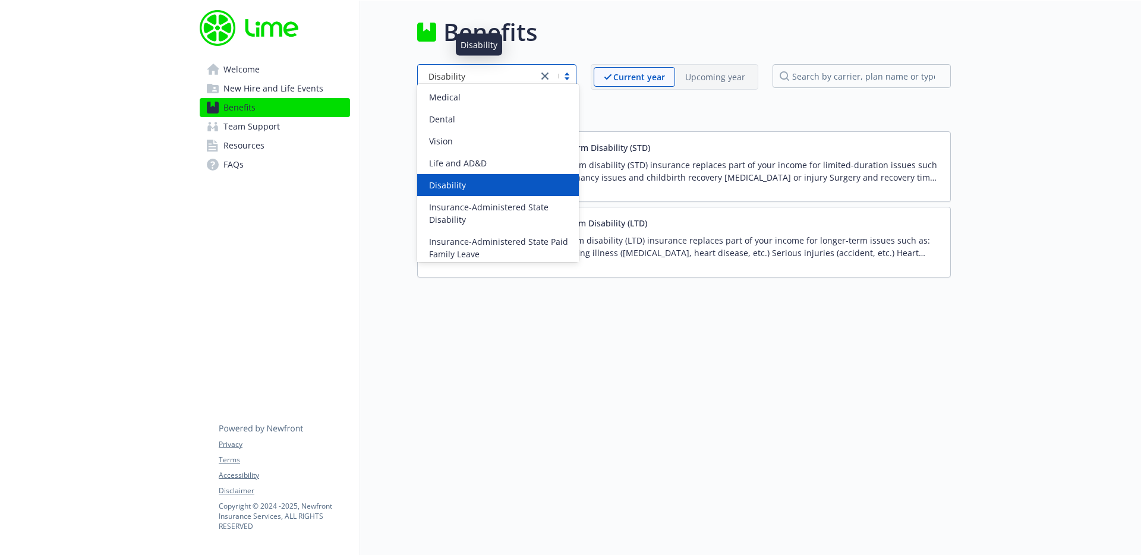
click at [493, 70] on div "Disability" at bounding box center [478, 76] width 108 height 12
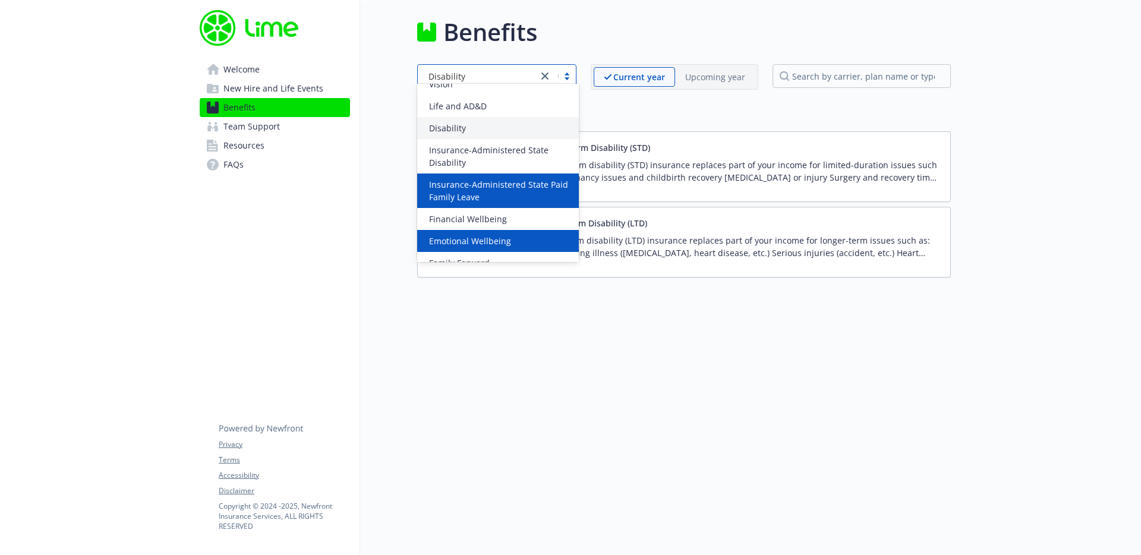
scroll to position [112, 0]
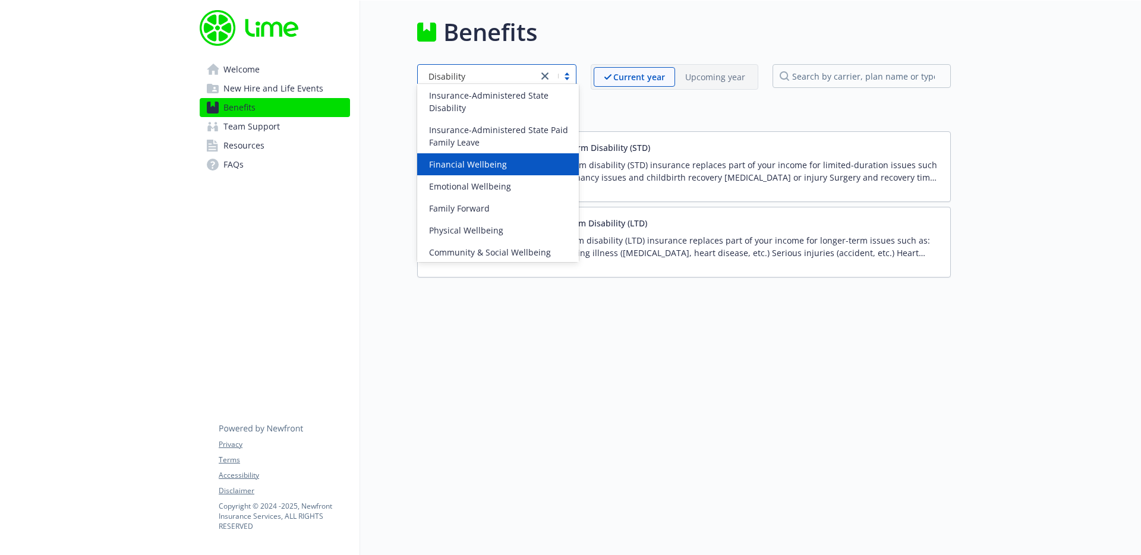
click at [523, 172] on div "Financial Wellbeing" at bounding box center [498, 164] width 162 height 22
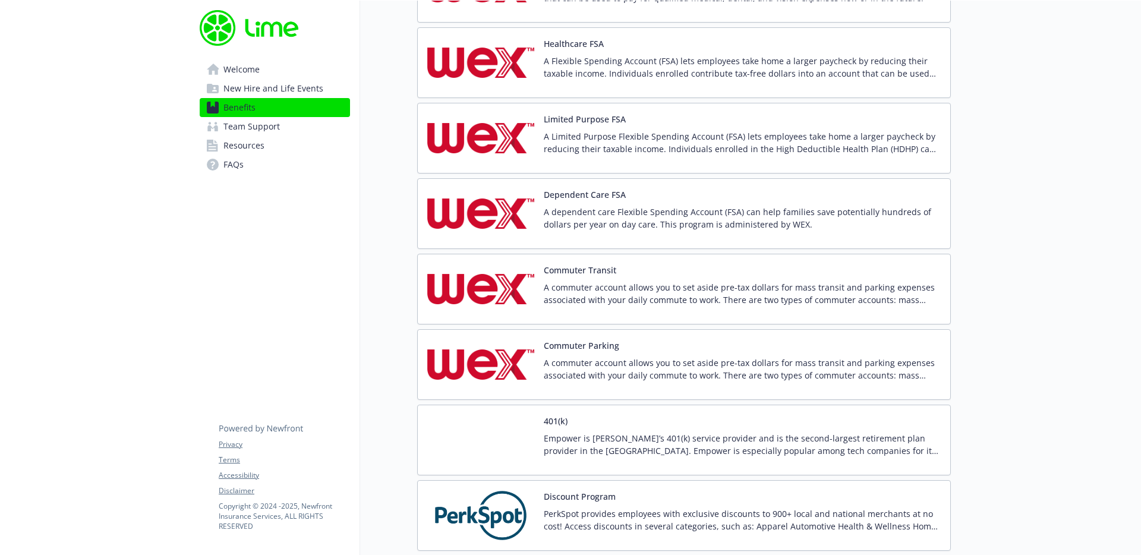
scroll to position [0, 0]
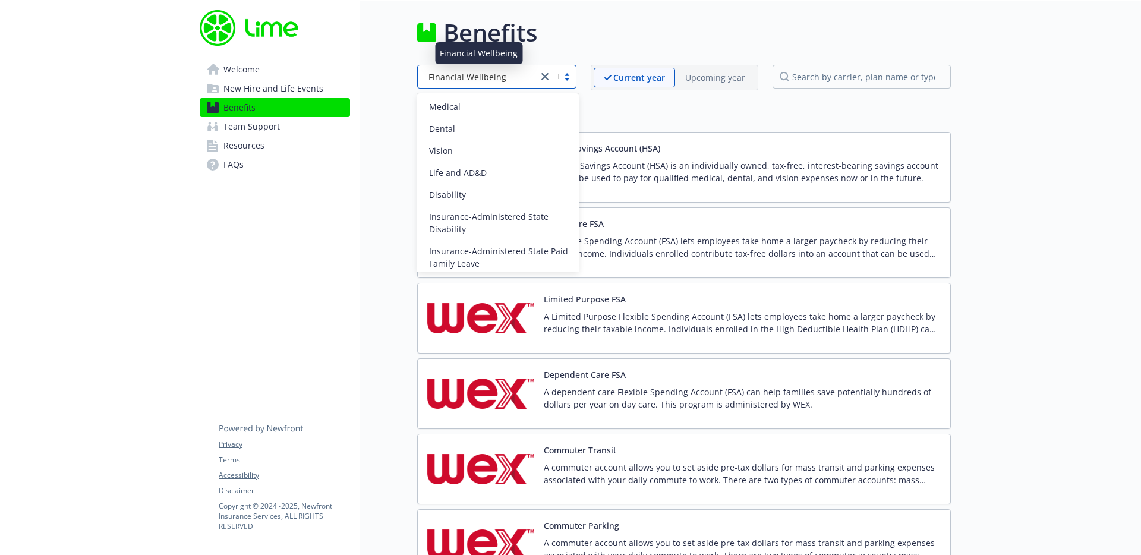
click at [519, 76] on div "Financial Wellbeing" at bounding box center [478, 77] width 108 height 12
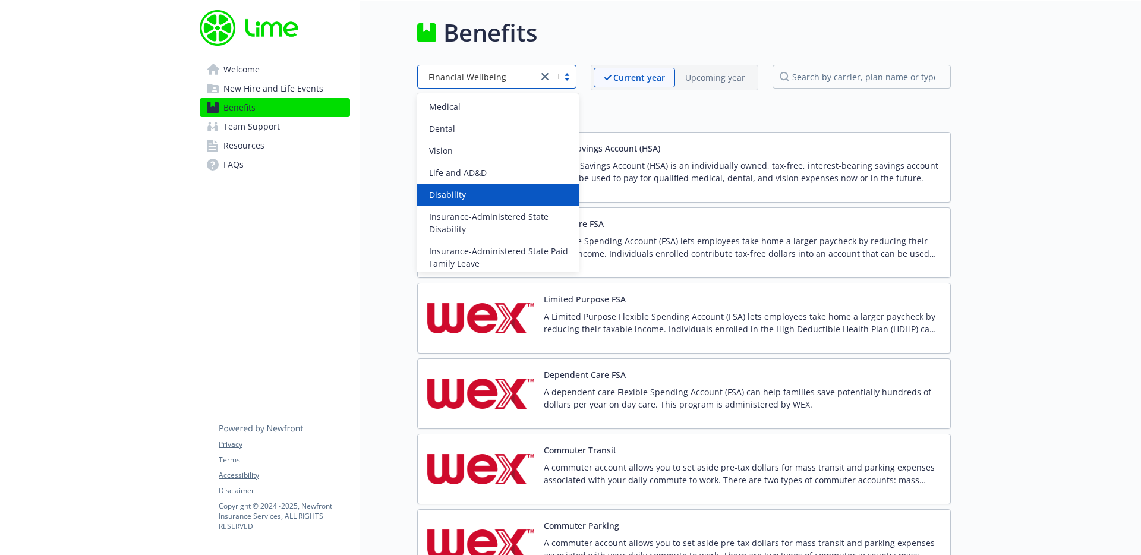
scroll to position [115, 0]
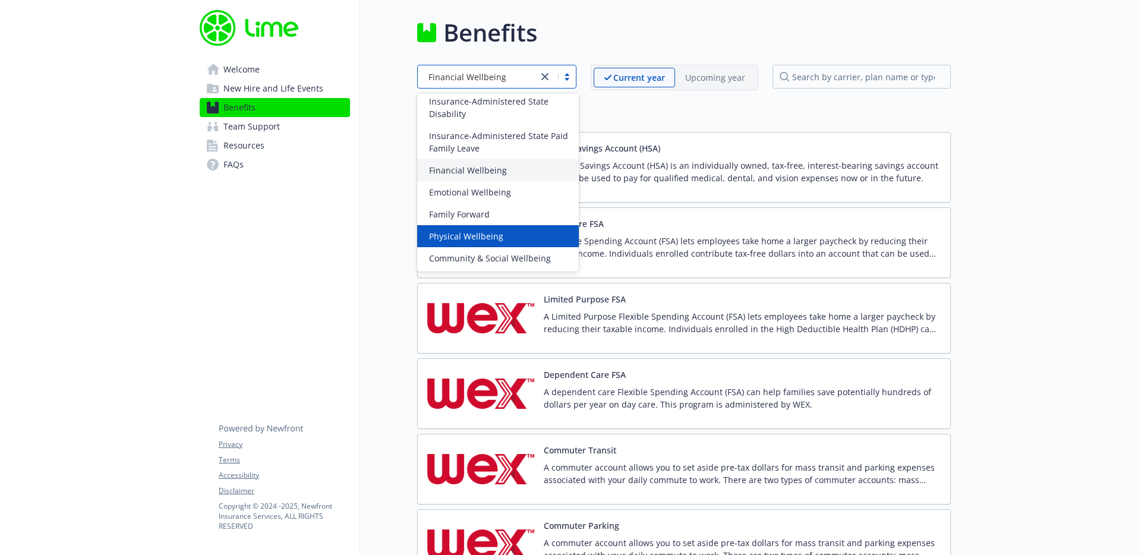
click at [517, 235] on div "Physical Wellbeing" at bounding box center [497, 236] width 147 height 12
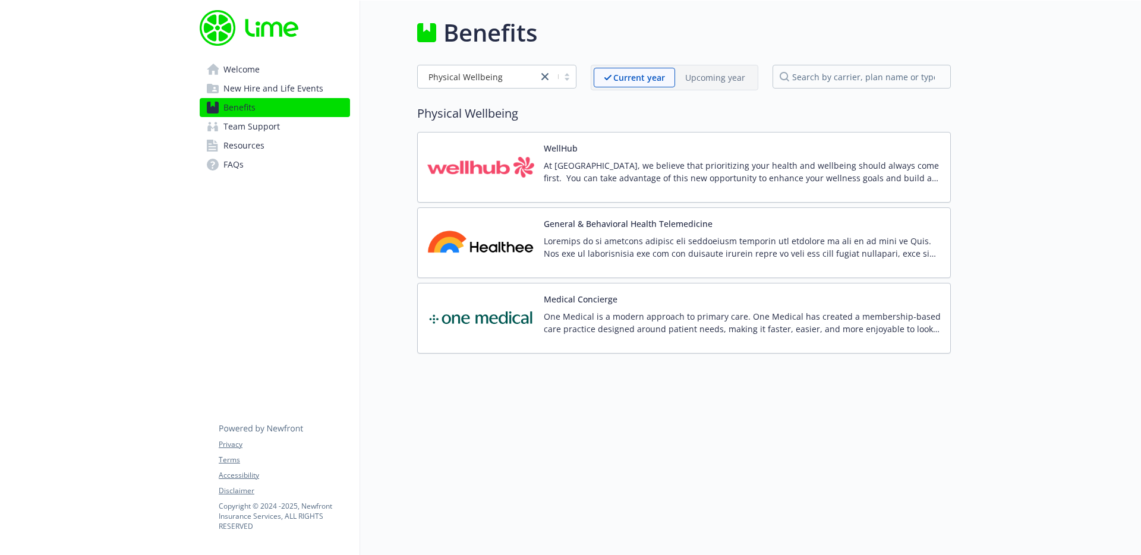
click at [249, 126] on span "Team Support" at bounding box center [251, 126] width 56 height 19
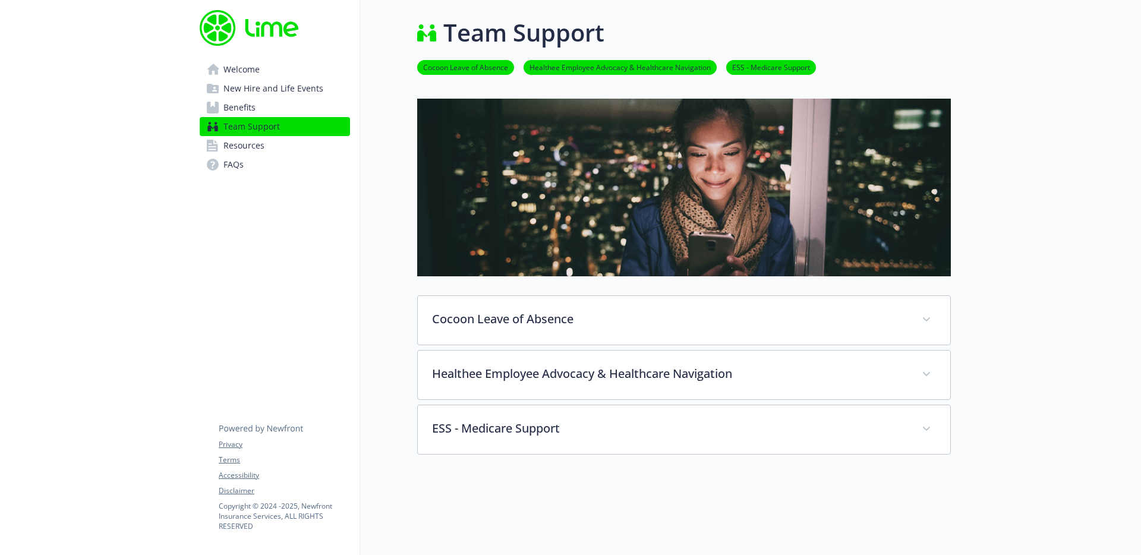
click at [243, 75] on span "Welcome" at bounding box center [241, 69] width 36 height 19
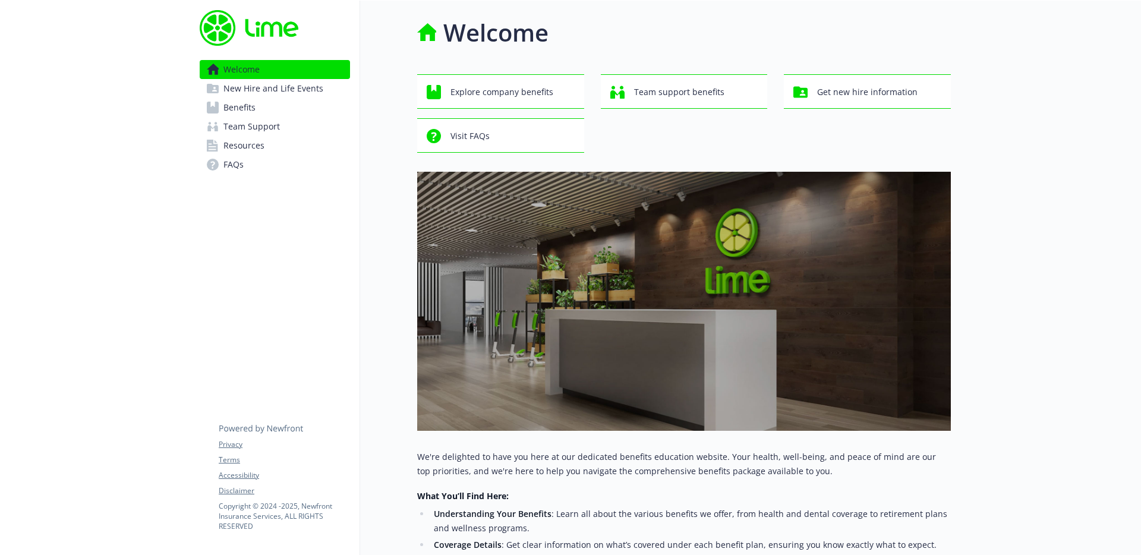
click at [263, 93] on span "New Hire and Life Events" at bounding box center [273, 88] width 100 height 19
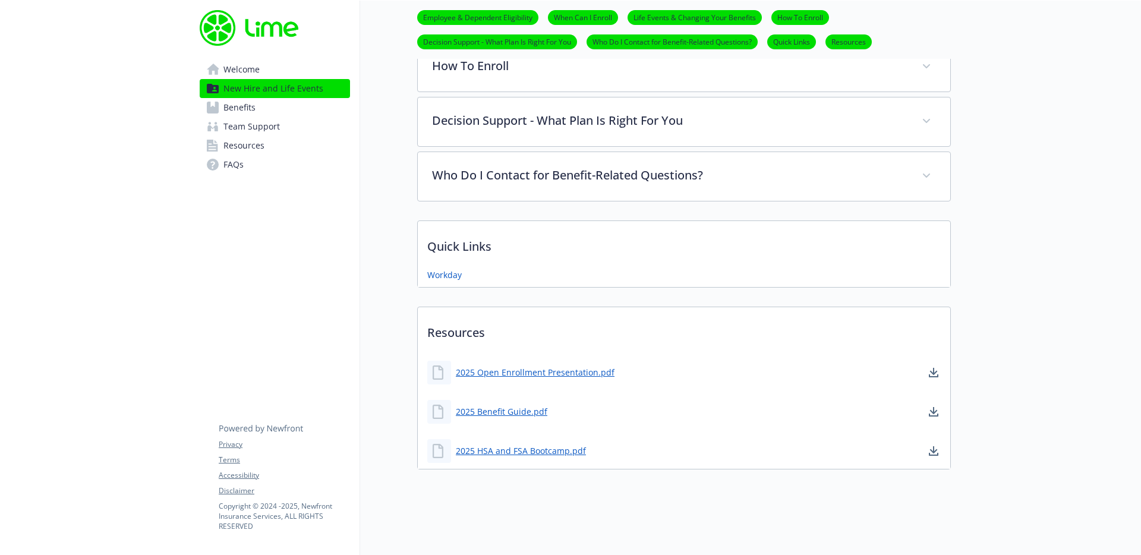
scroll to position [629, 0]
click at [578, 365] on link "2025 Open Enrollment Presentation.pdf" at bounding box center [536, 372] width 161 height 15
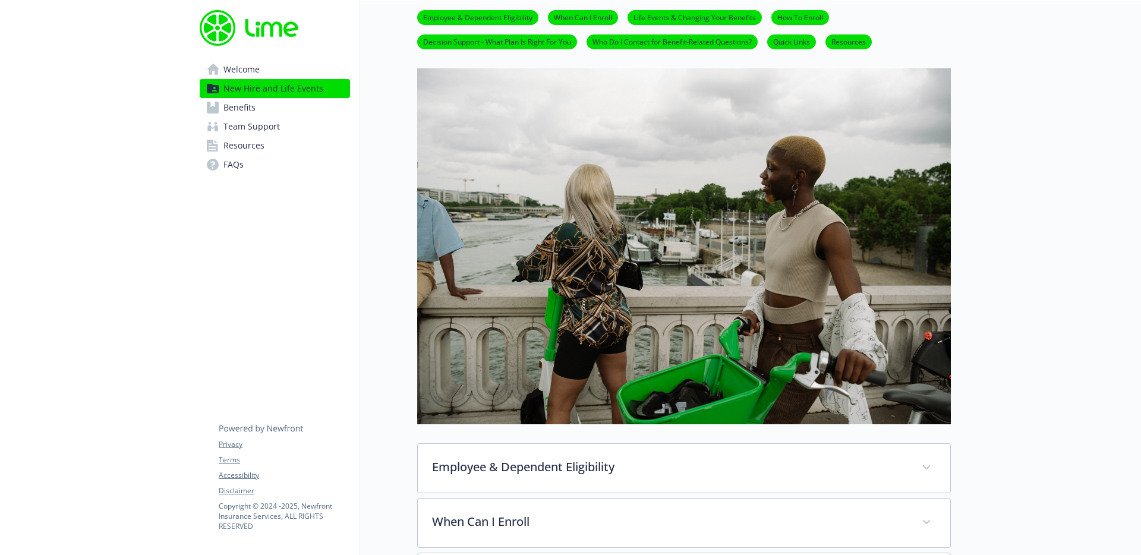
scroll to position [0, 0]
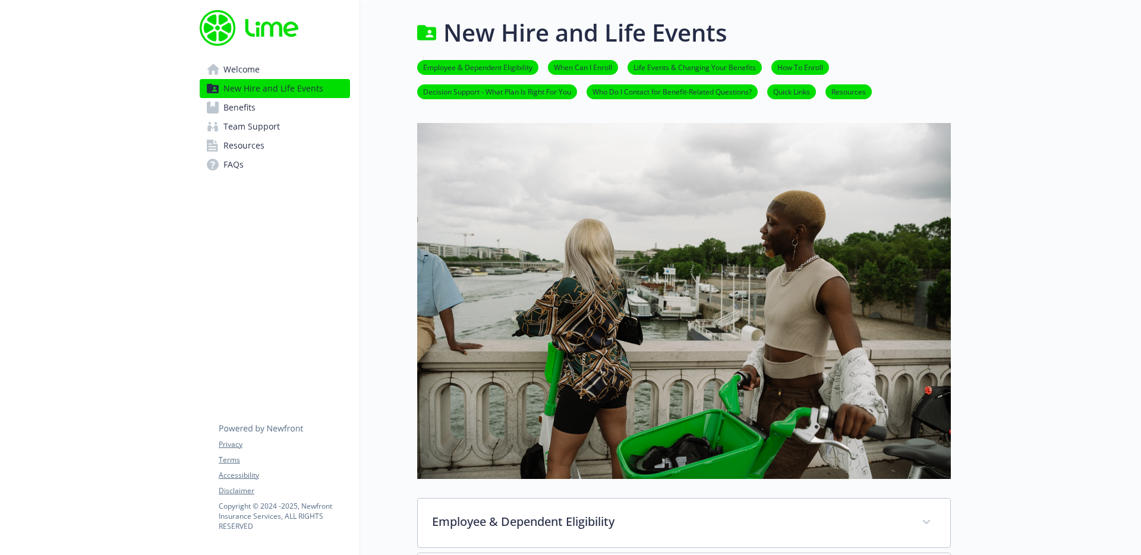
click at [274, 106] on link "Benefits" at bounding box center [275, 107] width 150 height 19
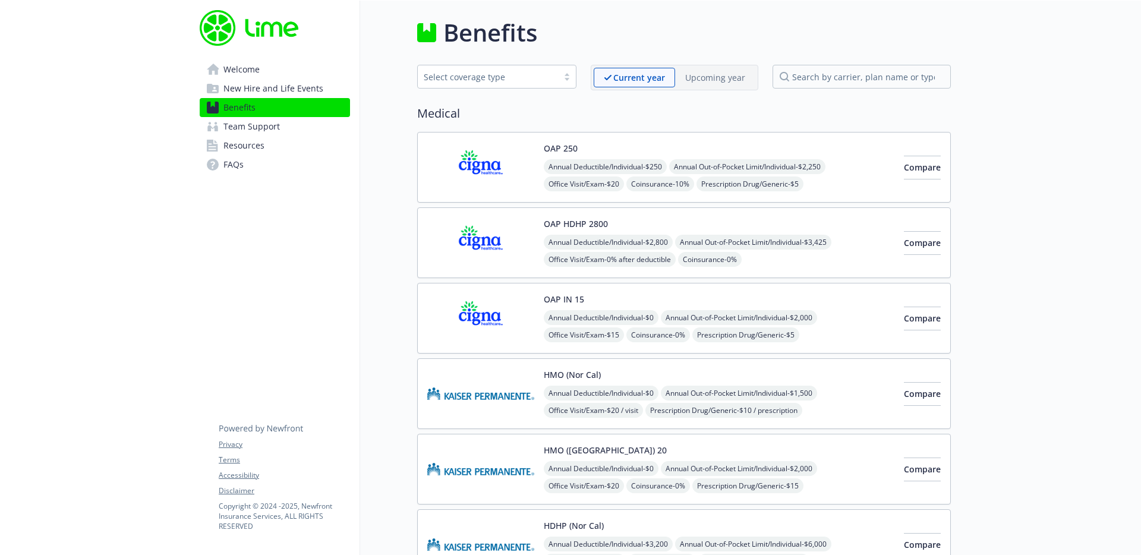
click at [724, 143] on div "OAP 250 Annual Deductible/Individual - $250 Annual Out-of-Pocket Limit/Individu…" at bounding box center [719, 167] width 351 height 51
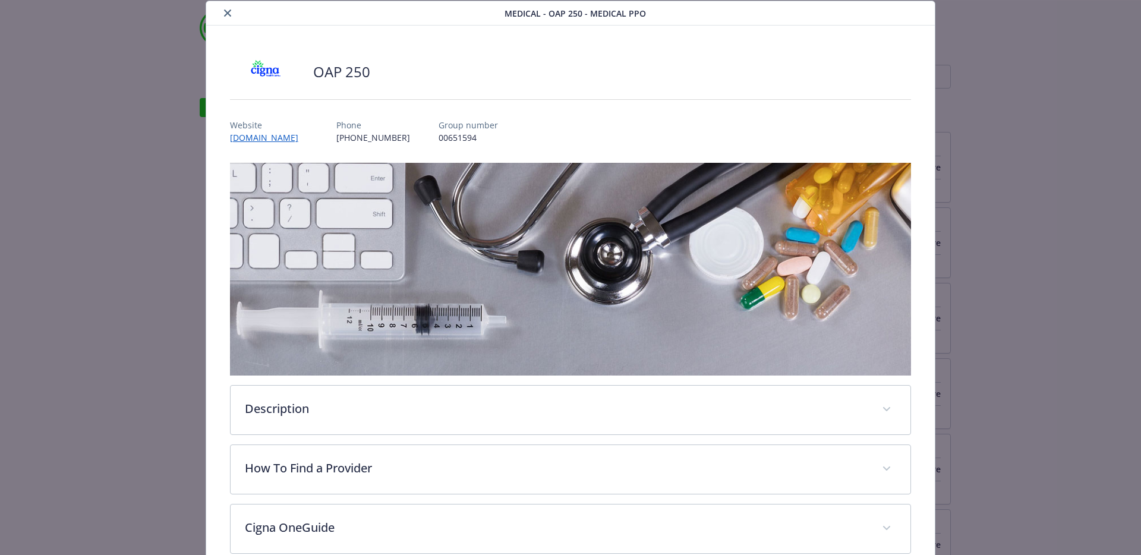
scroll to position [38, 0]
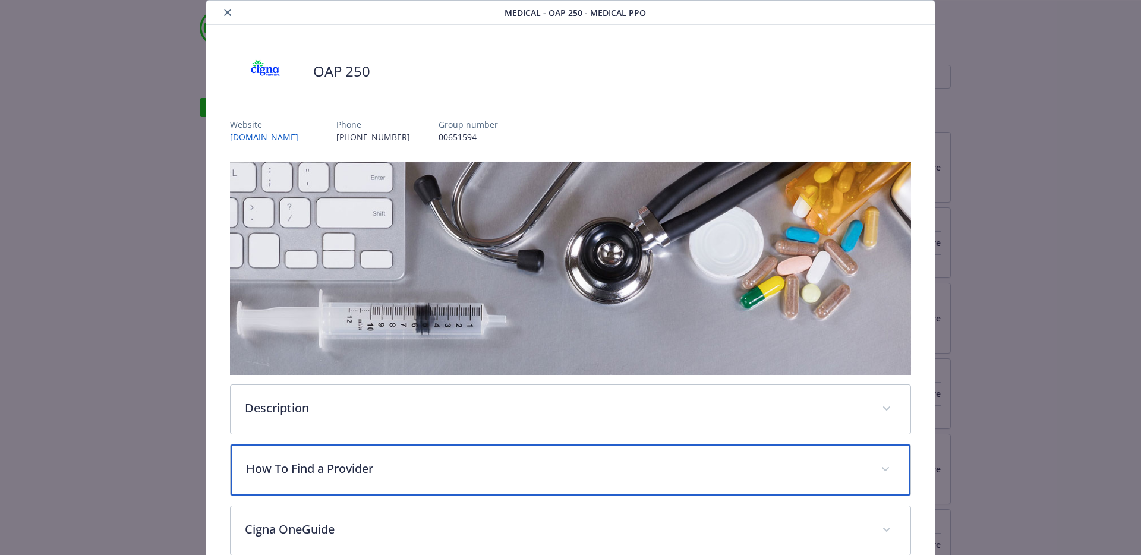
click at [377, 471] on p "How To Find a Provider" at bounding box center [556, 469] width 621 height 18
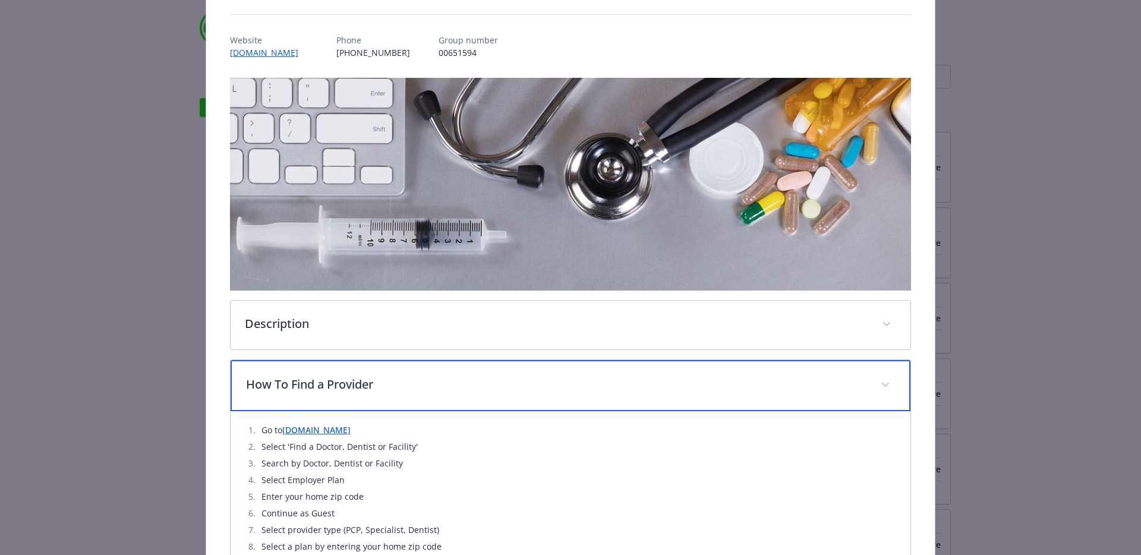
scroll to position [127, 0]
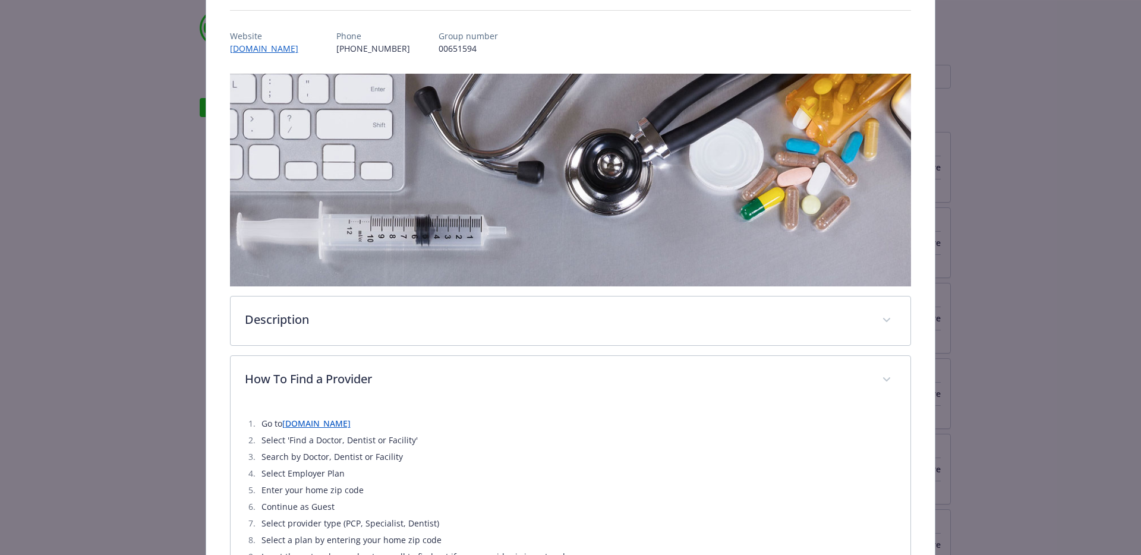
click at [310, 426] on link "[DOMAIN_NAME]" at bounding box center [316, 423] width 68 height 11
click at [923, 29] on div "OAP 250 Website [DOMAIN_NAME] Phone [PHONE_NUMBER] Group number 00651594 Descri…" at bounding box center [570, 561] width 729 height 1251
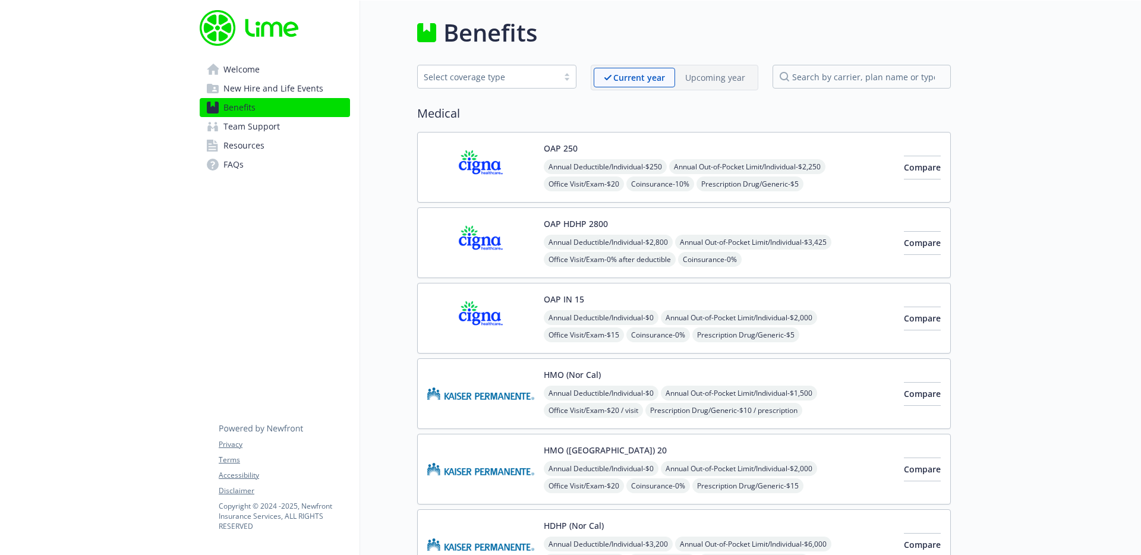
click at [295, 133] on link "Team Support" at bounding box center [275, 126] width 150 height 19
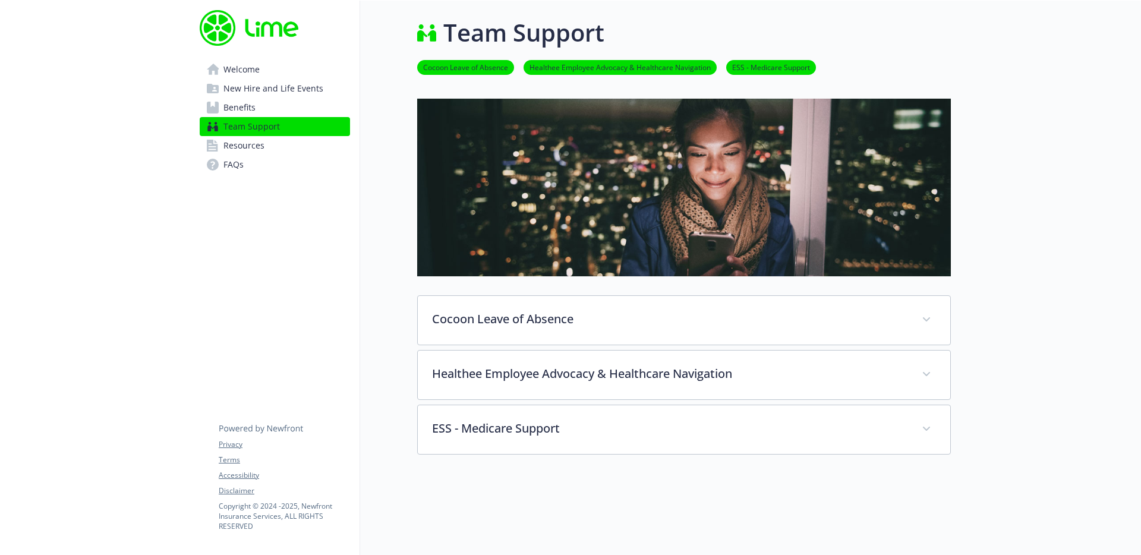
click at [291, 147] on link "Resources" at bounding box center [275, 145] width 150 height 19
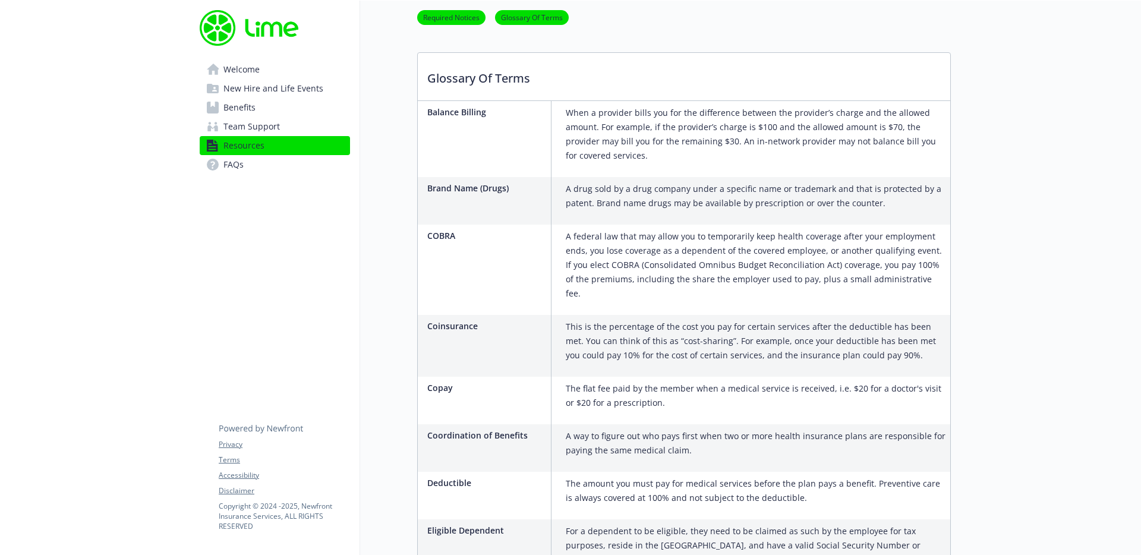
scroll to position [881, 0]
